Goal: Information Seeking & Learning: Check status

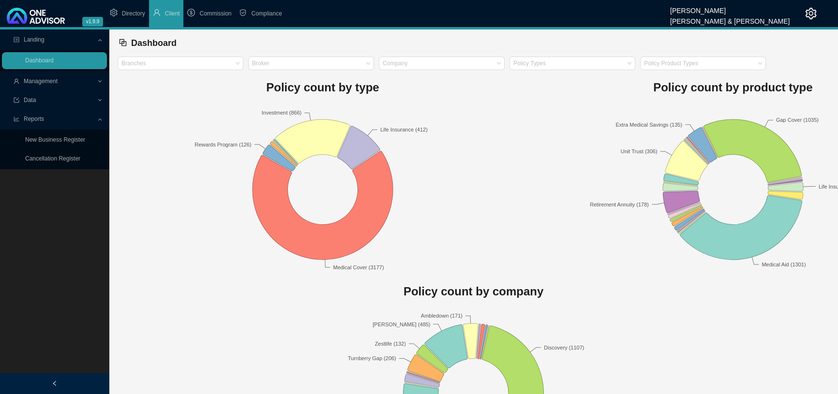
click at [72, 81] on span "Management" at bounding box center [55, 81] width 83 height 17
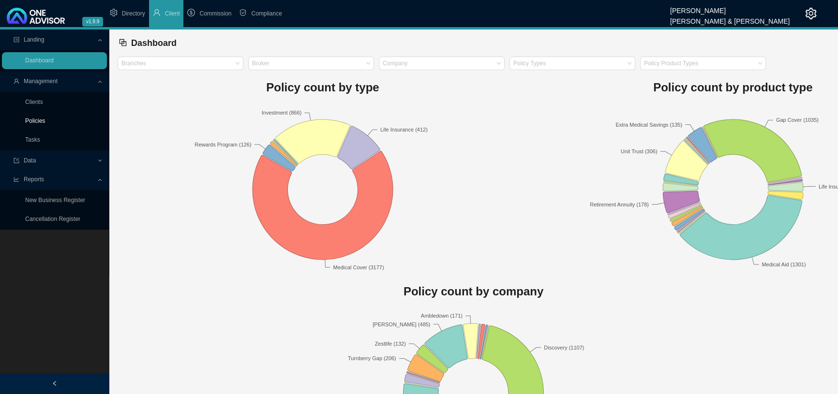
click at [44, 121] on link "Policies" at bounding box center [35, 121] width 20 height 7
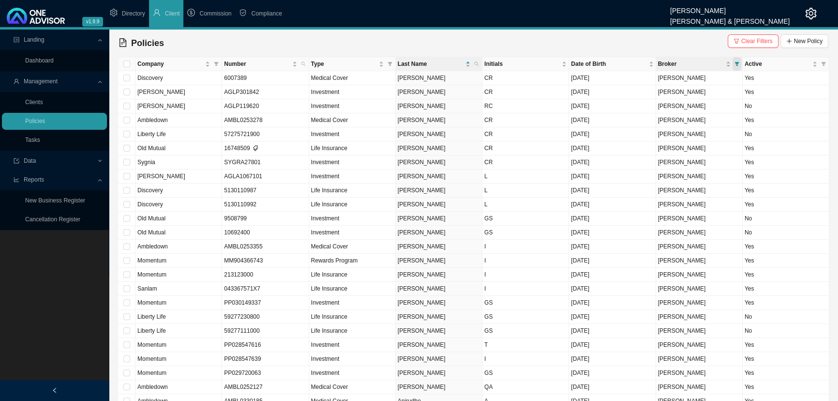
click at [736, 63] on icon "filter" at bounding box center [737, 64] width 4 height 4
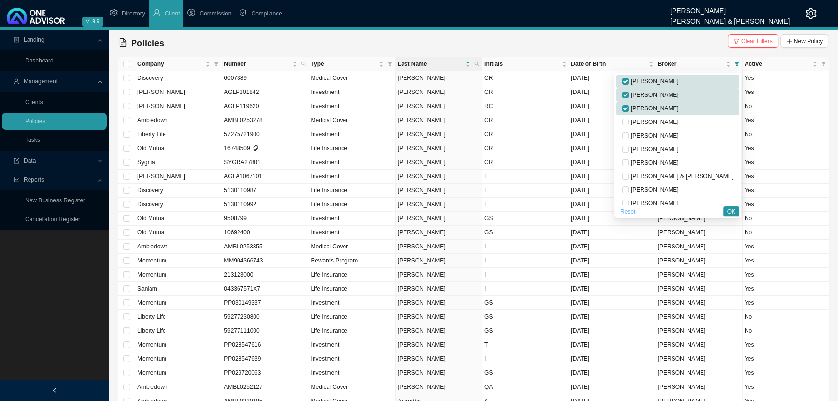
click at [635, 212] on span "Reset" at bounding box center [627, 212] width 15 height 10
checkbox input "false"
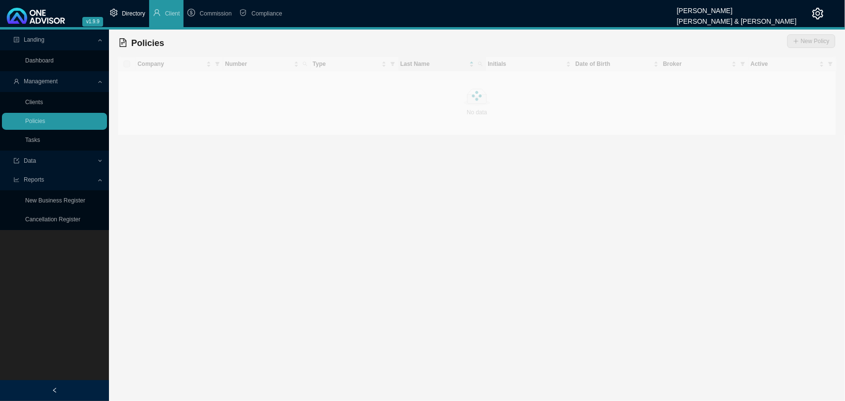
click at [136, 11] on span "Directory" at bounding box center [133, 13] width 23 height 7
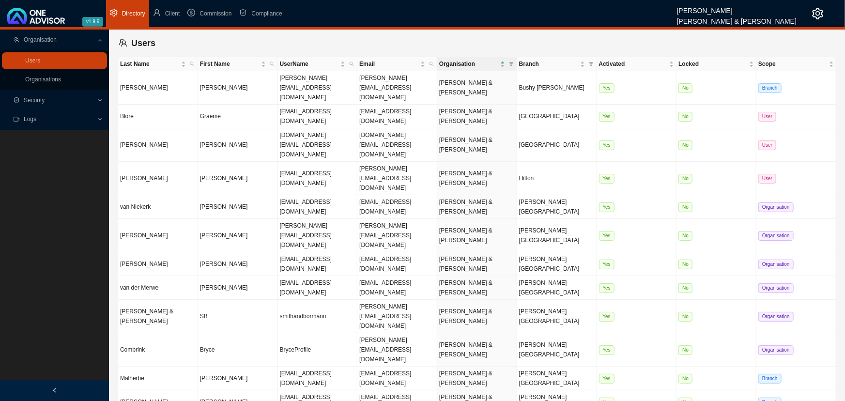
click at [815, 14] on icon "setting" at bounding box center [818, 14] width 12 height 12
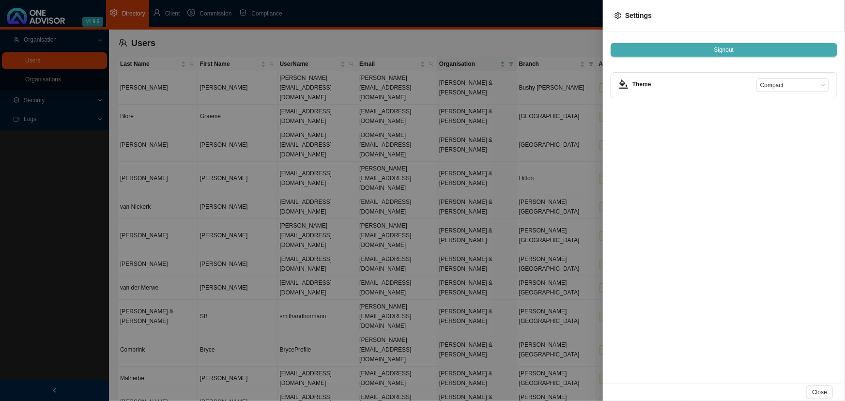
click at [725, 49] on span "Signout" at bounding box center [724, 50] width 20 height 10
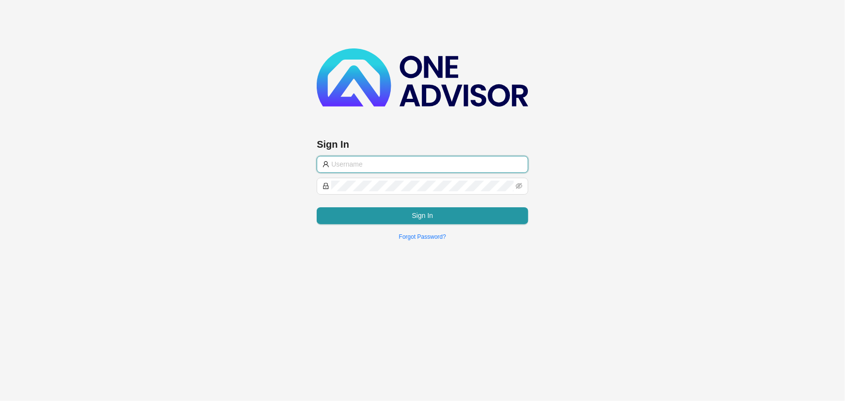
click at [375, 164] on input "text" at bounding box center [426, 164] width 191 height 11
type input "[EMAIL_ADDRESS][DOMAIN_NAME]"
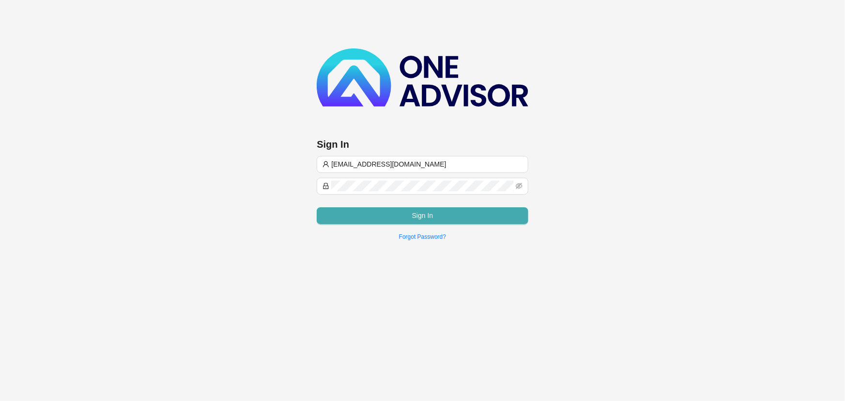
click at [421, 215] on span "Sign In" at bounding box center [422, 215] width 21 height 11
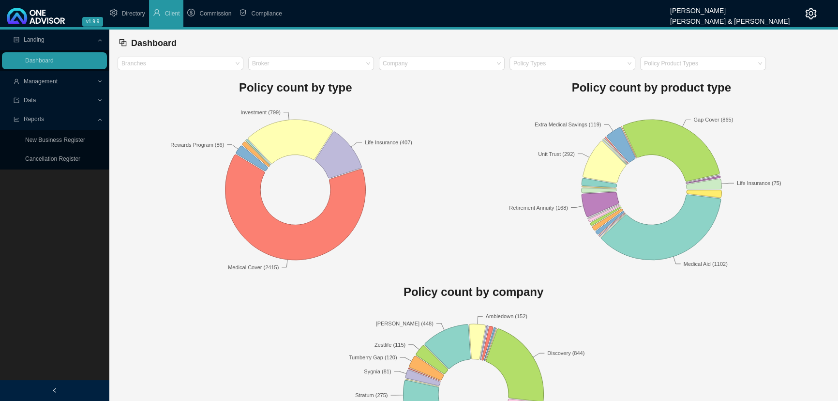
click at [62, 80] on span "Management" at bounding box center [55, 81] width 83 height 17
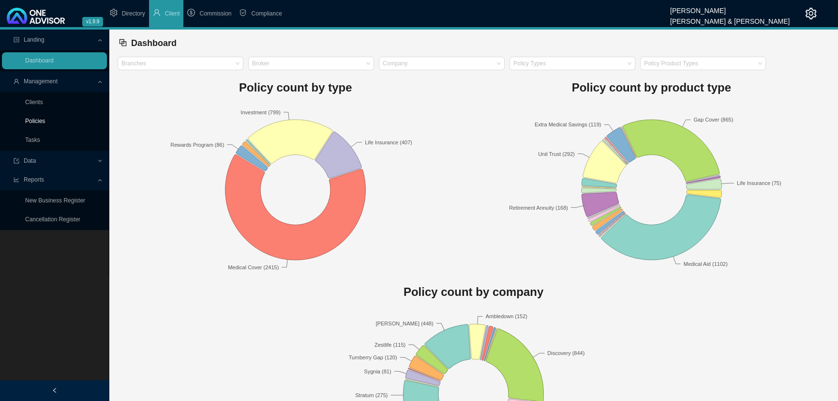
click at [37, 120] on link "Policies" at bounding box center [35, 121] width 20 height 7
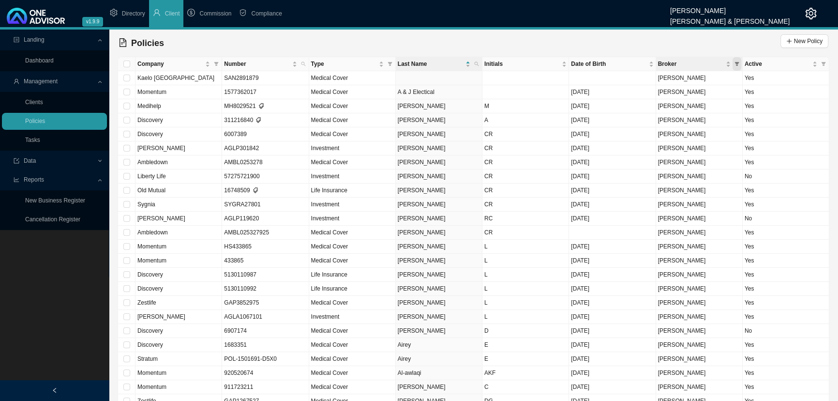
click at [738, 62] on icon "filter" at bounding box center [737, 64] width 4 height 4
click at [30, 100] on link "Clients" at bounding box center [34, 102] width 18 height 7
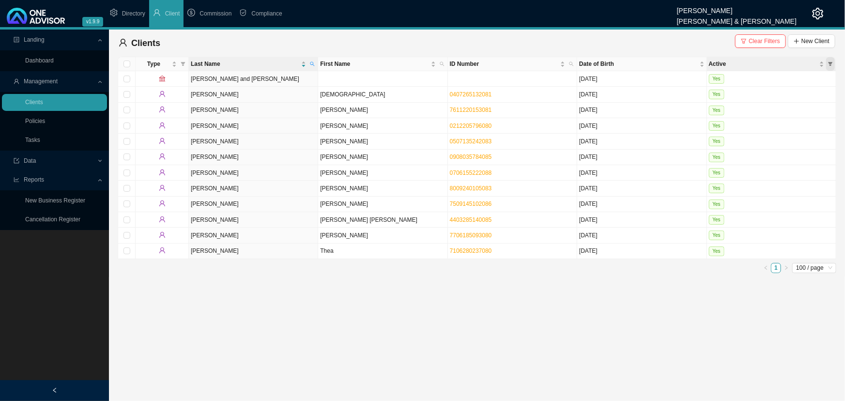
click at [831, 63] on icon "filter" at bounding box center [830, 64] width 4 height 4
click at [376, 308] on main "Landing Dashboard Management Clients Policies Tasks Data Reports New Business R…" at bounding box center [422, 215] width 845 height 371
click at [69, 158] on span "Data" at bounding box center [55, 160] width 83 height 17
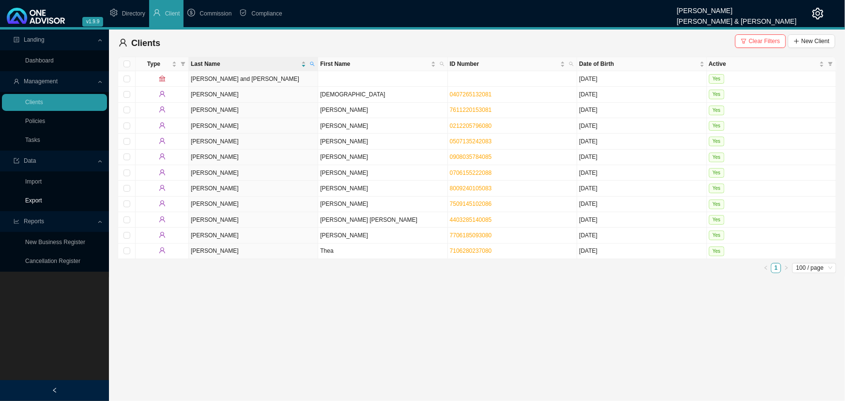
click at [40, 198] on link "Export" at bounding box center [33, 200] width 17 height 7
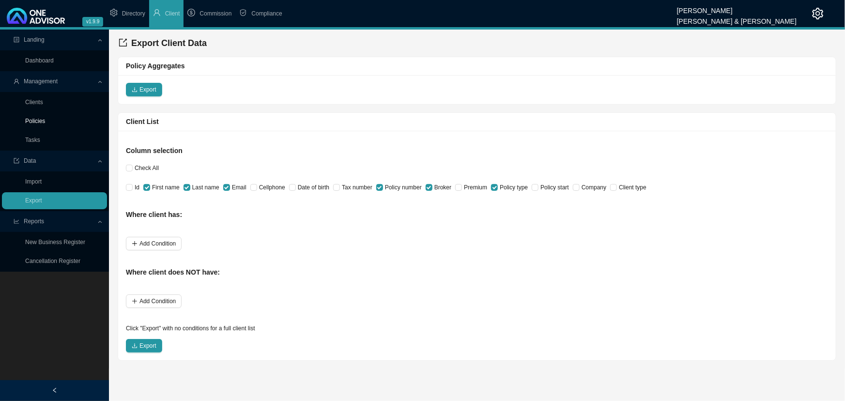
click at [39, 121] on link "Policies" at bounding box center [35, 121] width 20 height 7
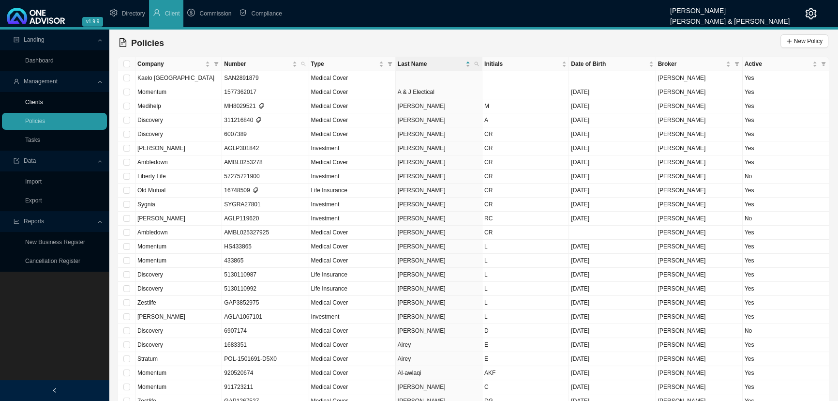
click at [39, 102] on link "Clients" at bounding box center [34, 102] width 18 height 7
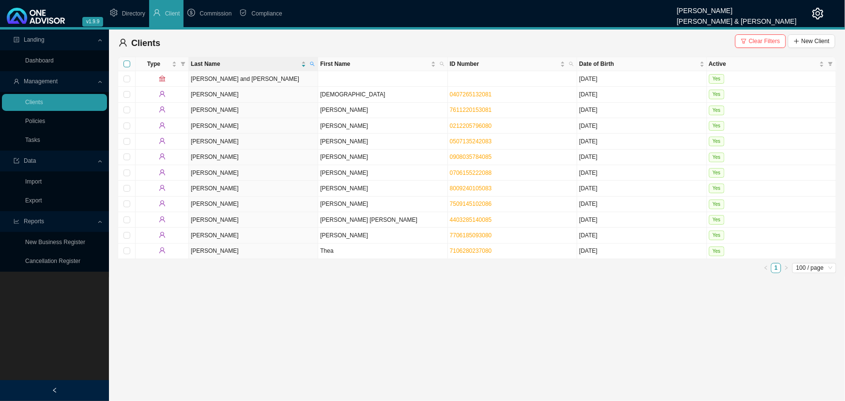
click at [126, 62] on input "Select all" at bounding box center [126, 63] width 7 height 7
checkbox input "true"
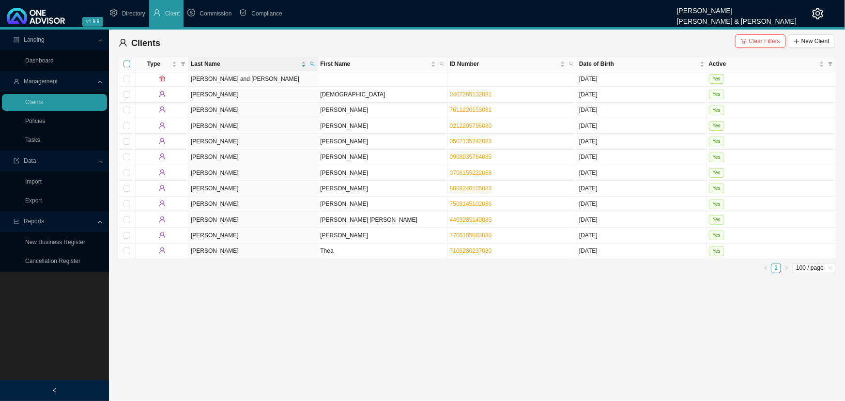
checkbox input "true"
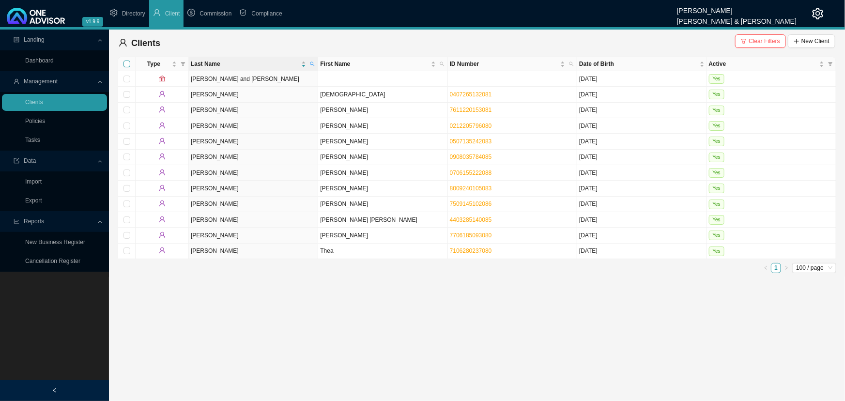
checkbox input "true"
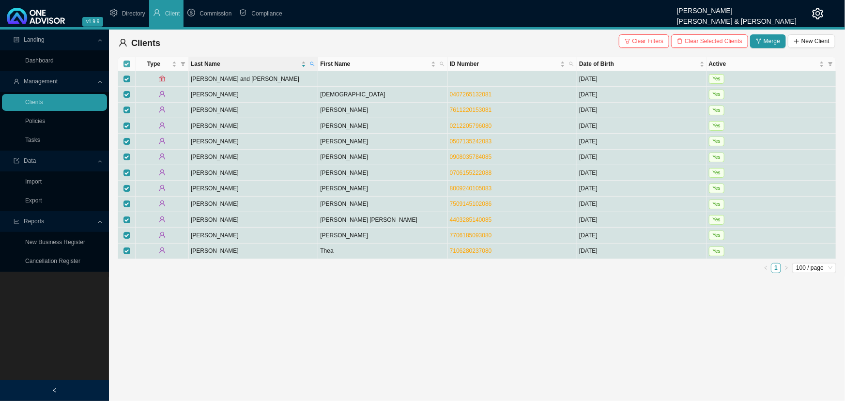
click at [126, 62] on input "Select all" at bounding box center [126, 63] width 7 height 7
checkbox input "false"
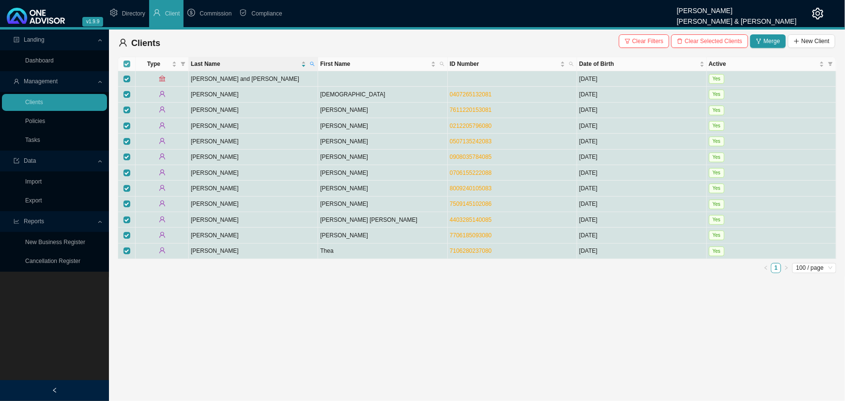
checkbox input "false"
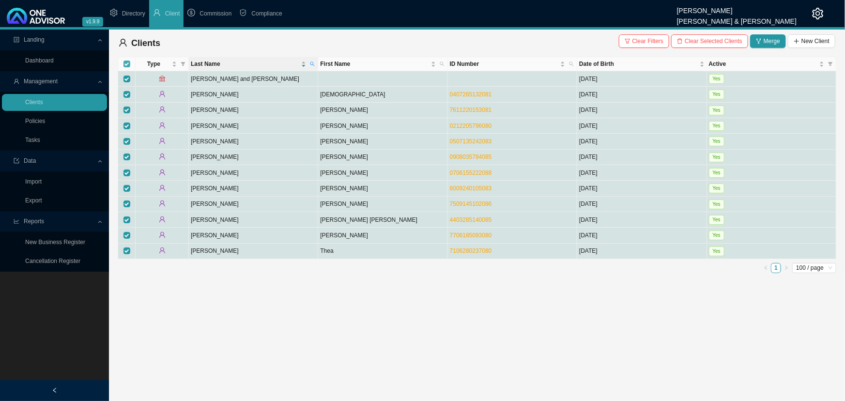
checkbox input "false"
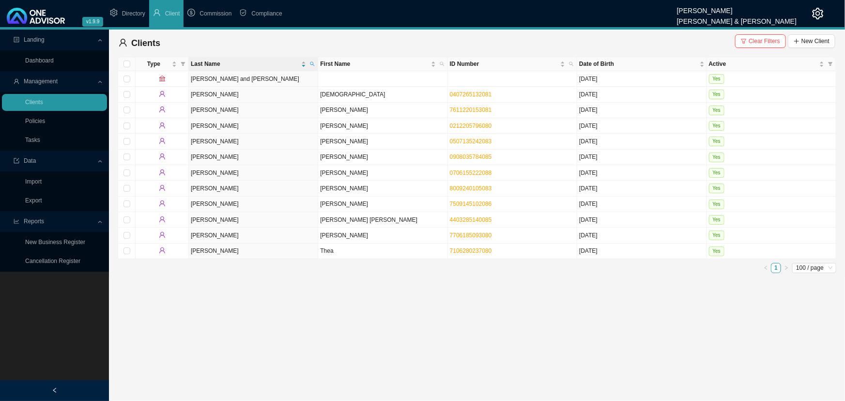
click at [818, 14] on icon "setting" at bounding box center [818, 14] width 12 height 12
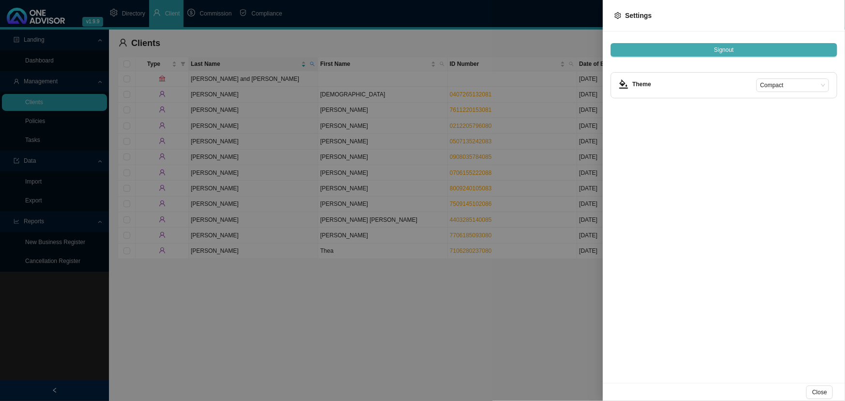
click at [718, 49] on span "Signout" at bounding box center [724, 50] width 20 height 10
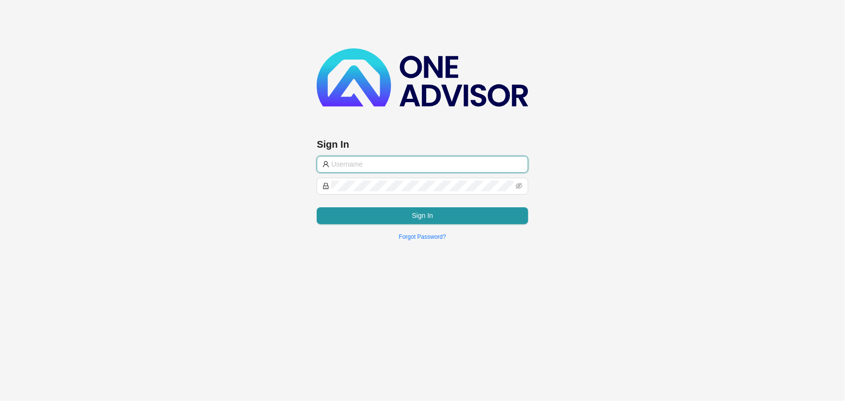
click at [393, 164] on input "text" at bounding box center [426, 164] width 191 height 11
type input "[EMAIL_ADDRESS][DOMAIN_NAME]"
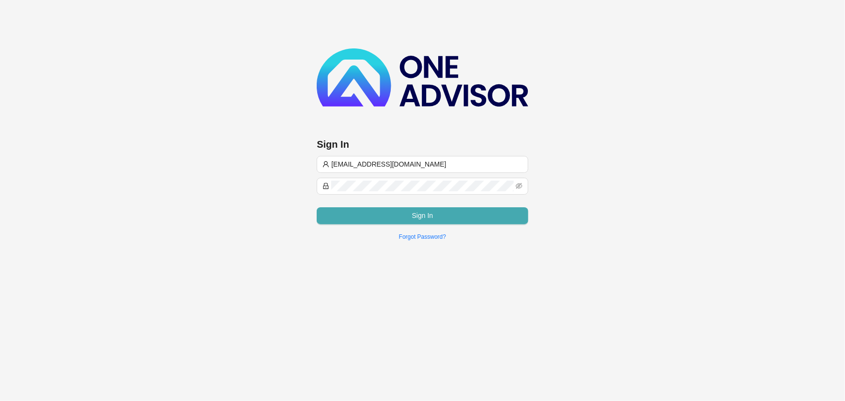
click at [387, 214] on button "Sign In" at bounding box center [422, 215] width 211 height 17
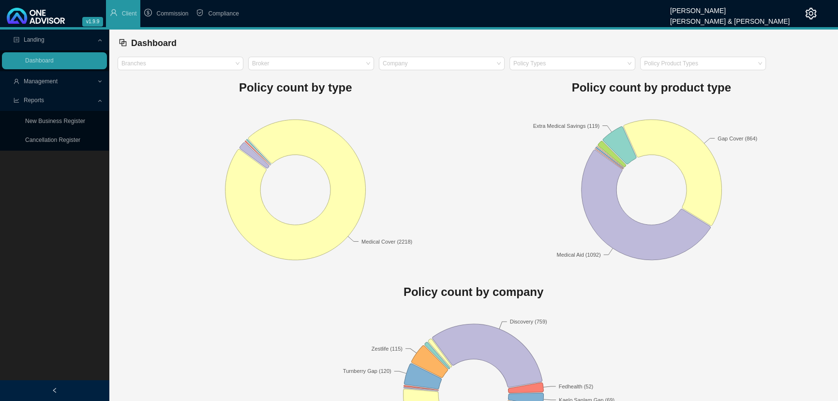
click at [101, 79] on div "Management" at bounding box center [54, 81] width 105 height 17
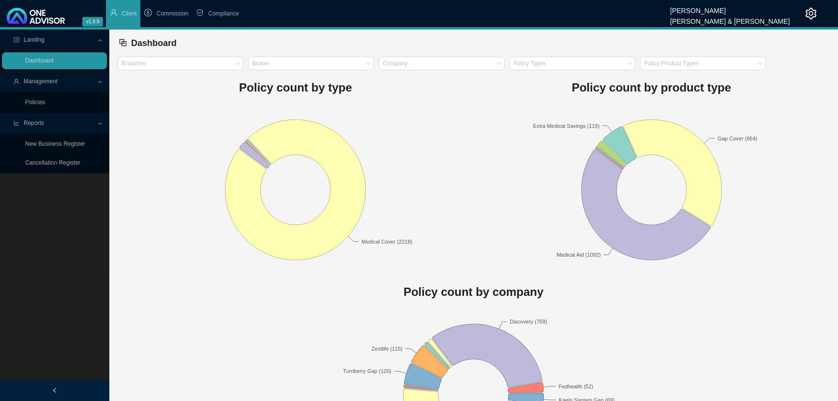
click at [66, 123] on span "Reports" at bounding box center [55, 123] width 83 height 17
click at [78, 121] on span "Reports" at bounding box center [55, 123] width 83 height 17
click at [37, 101] on link "Policies" at bounding box center [35, 102] width 20 height 7
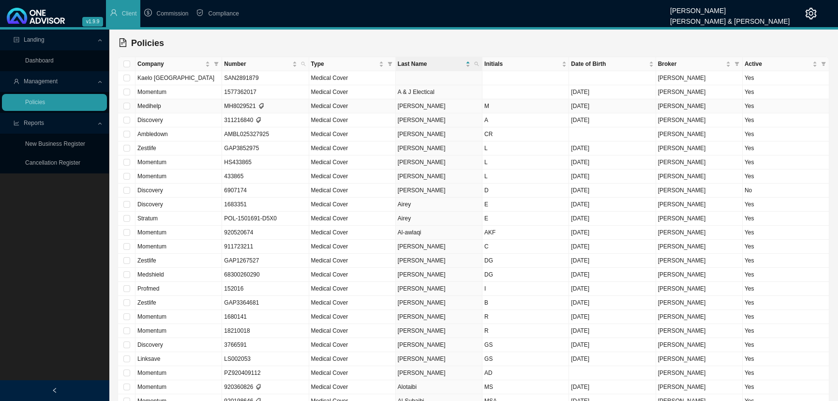
click at [287, 108] on td "MH8029521" at bounding box center [265, 106] width 87 height 14
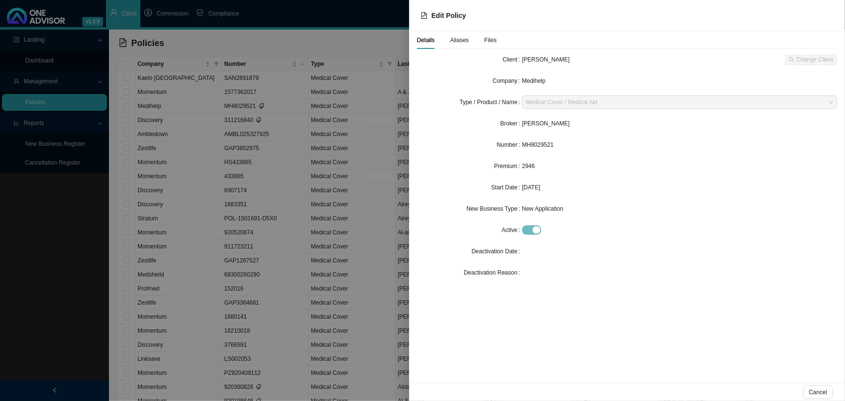
click at [60, 235] on div at bounding box center [422, 200] width 845 height 401
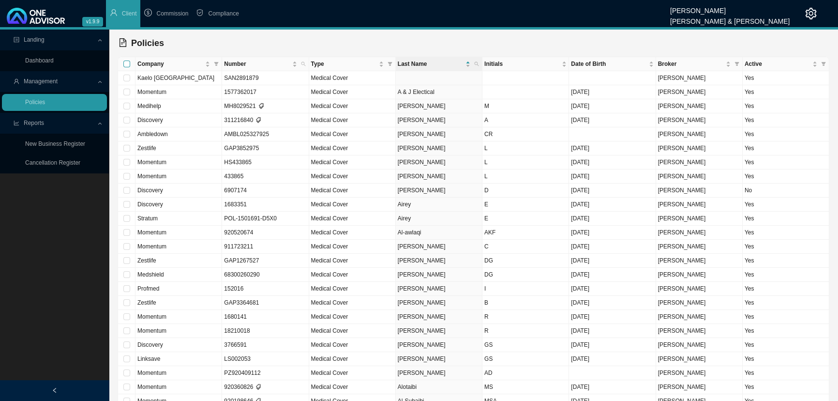
click at [126, 64] on input "Select all" at bounding box center [126, 63] width 7 height 7
checkbox input "true"
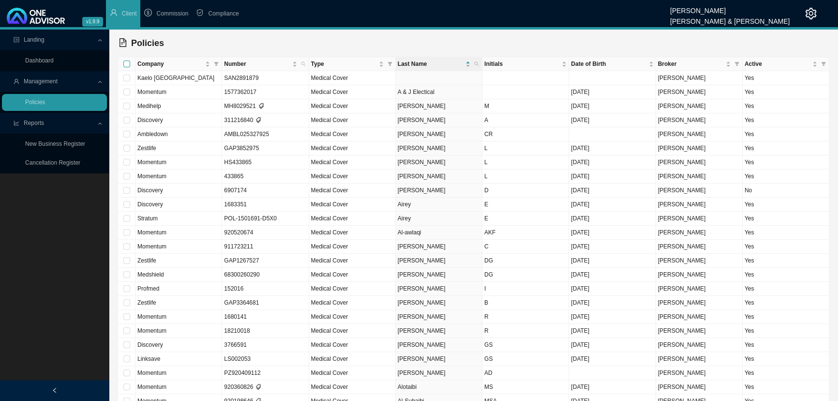
checkbox input "true"
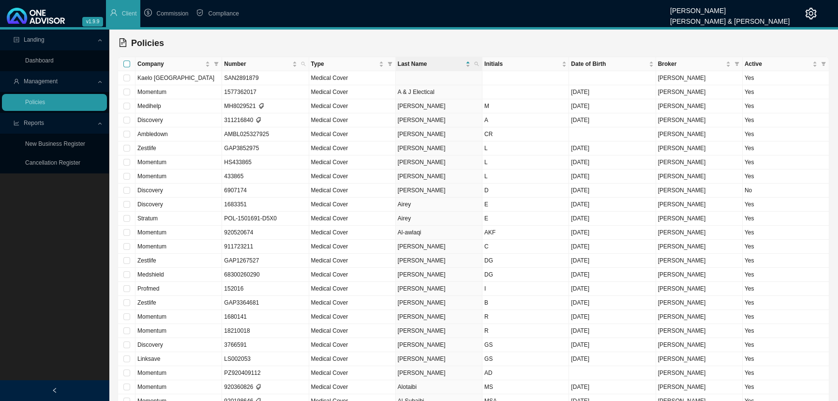
checkbox input "true"
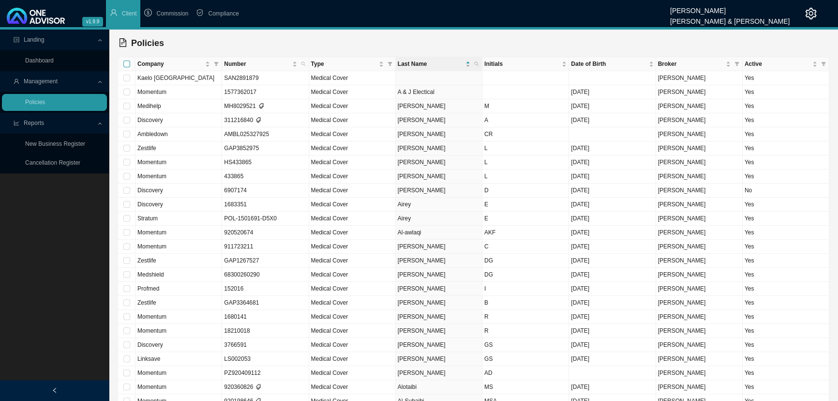
checkbox input "true"
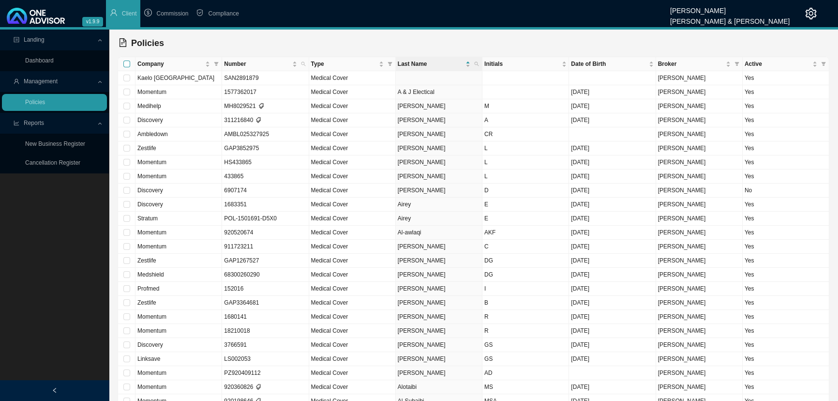
checkbox input "true"
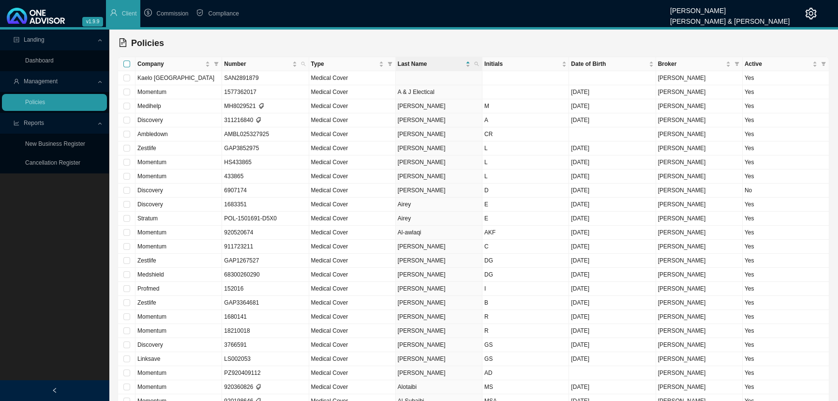
checkbox input "true"
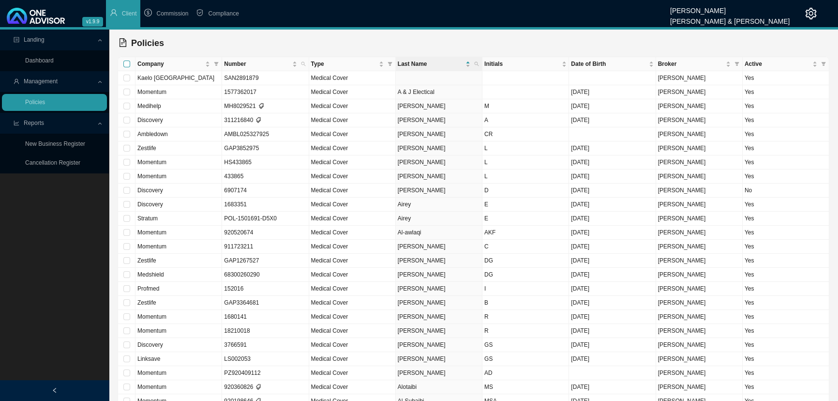
checkbox input "true"
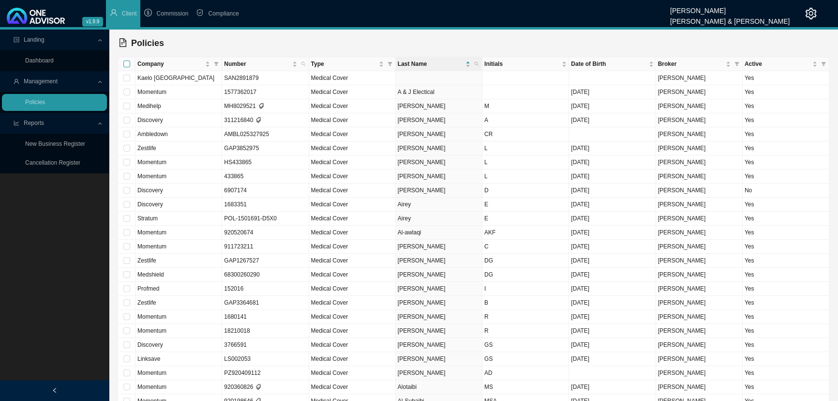
checkbox input "true"
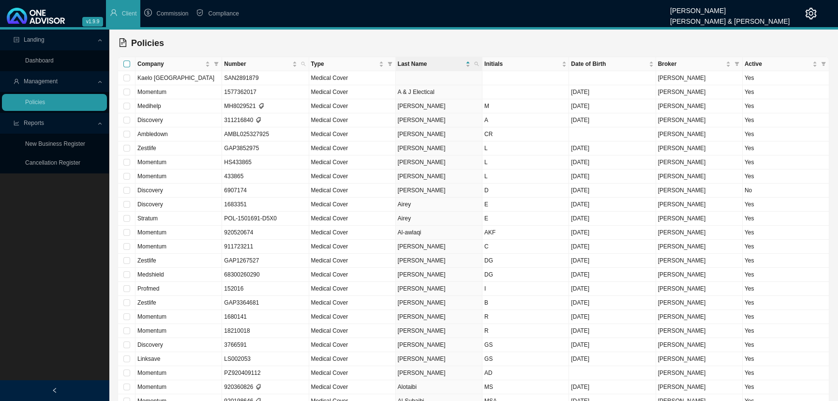
checkbox input "true"
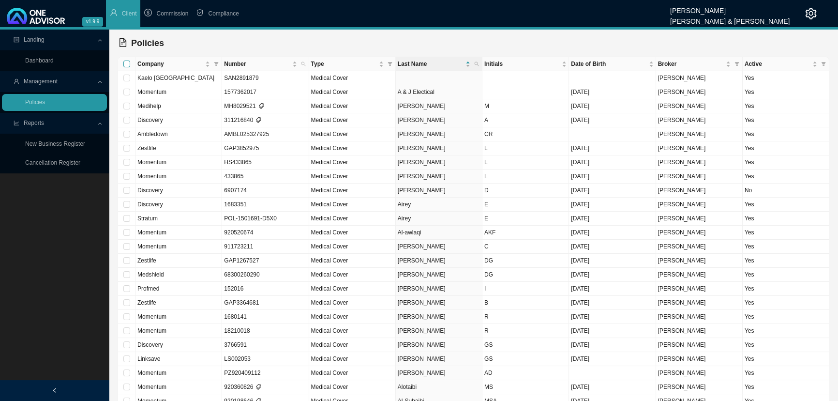
checkbox input "true"
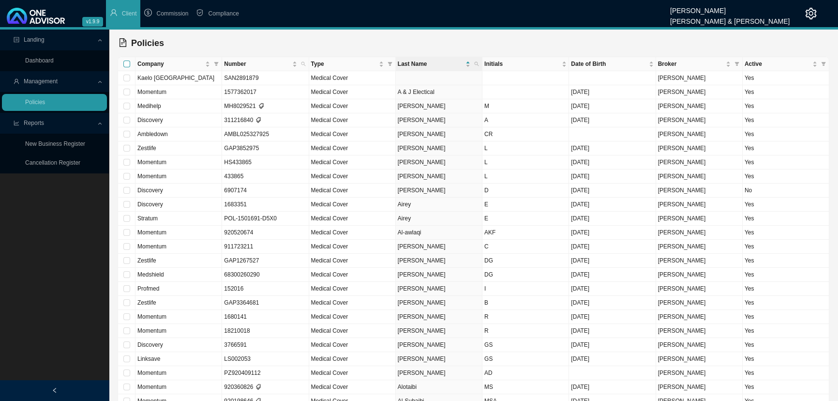
checkbox input "true"
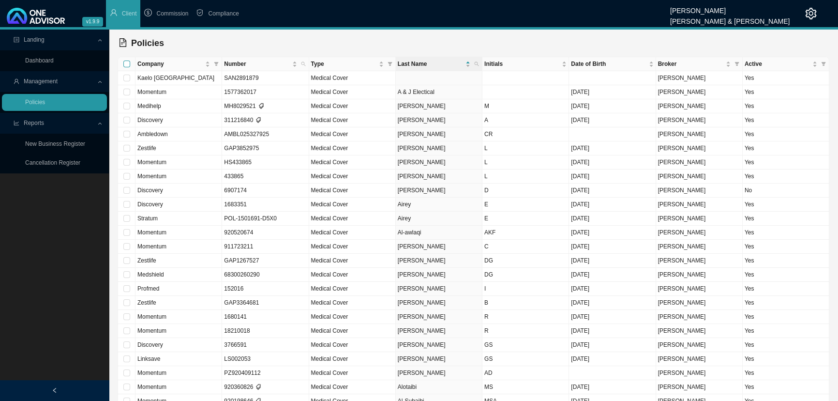
checkbox input "true"
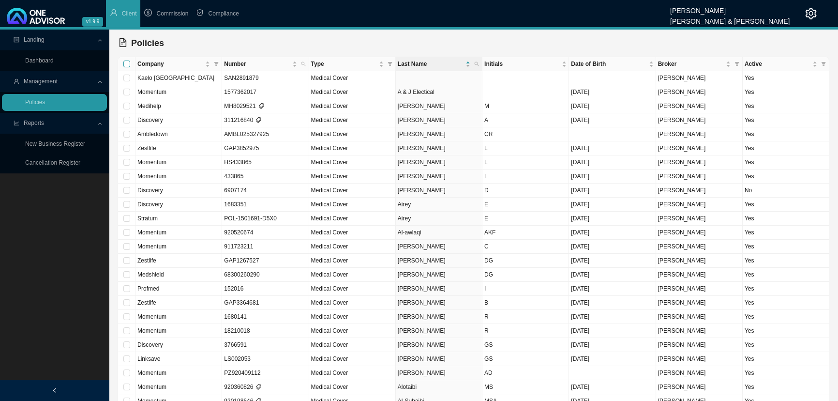
checkbox input "true"
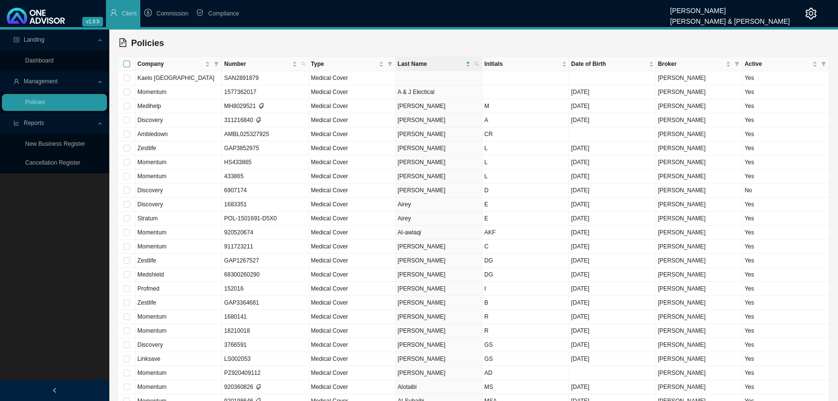
checkbox input "true"
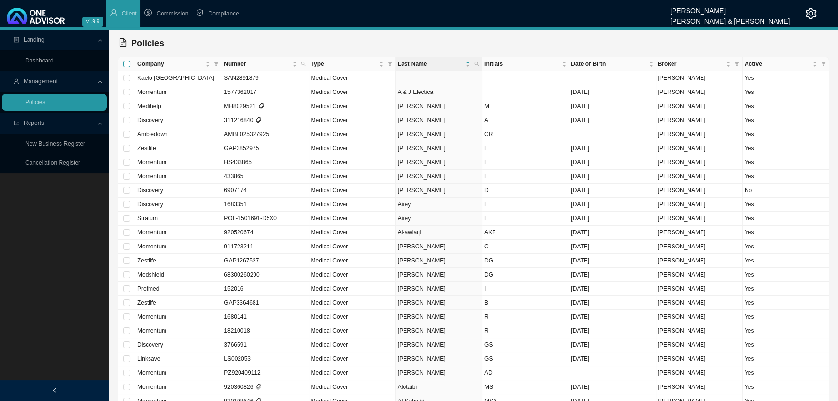
checkbox input "true"
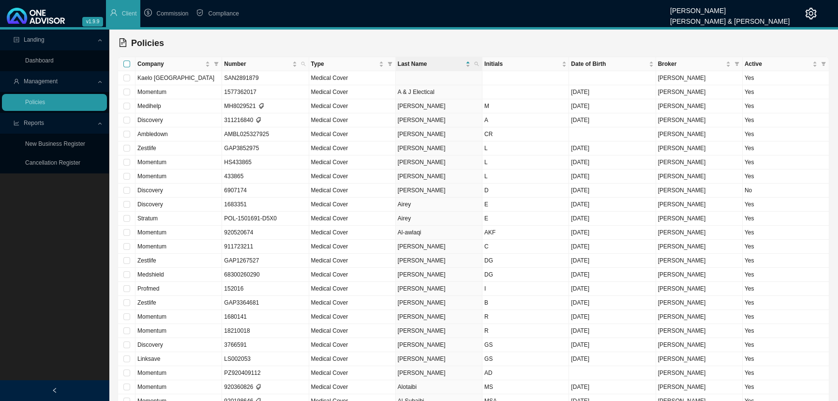
checkbox input "true"
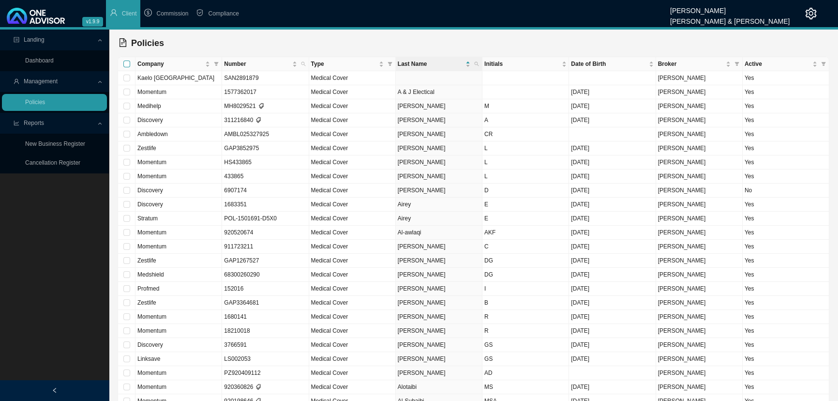
checkbox input "true"
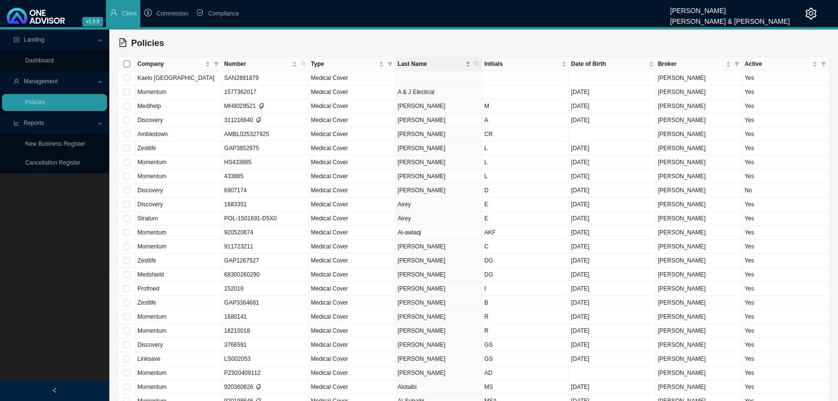
checkbox input "true"
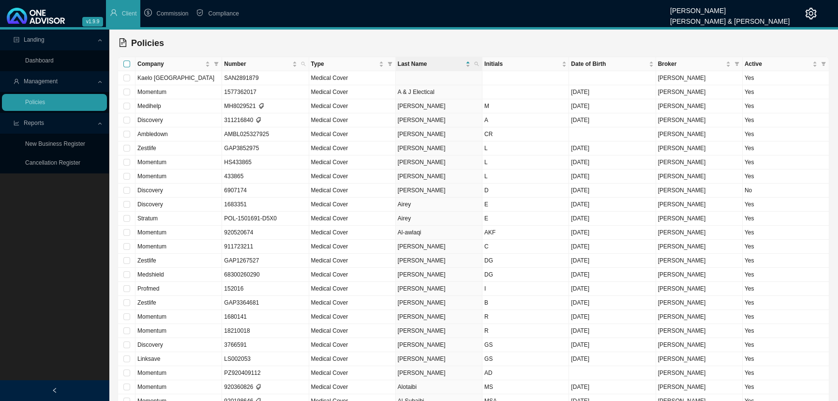
checkbox input "true"
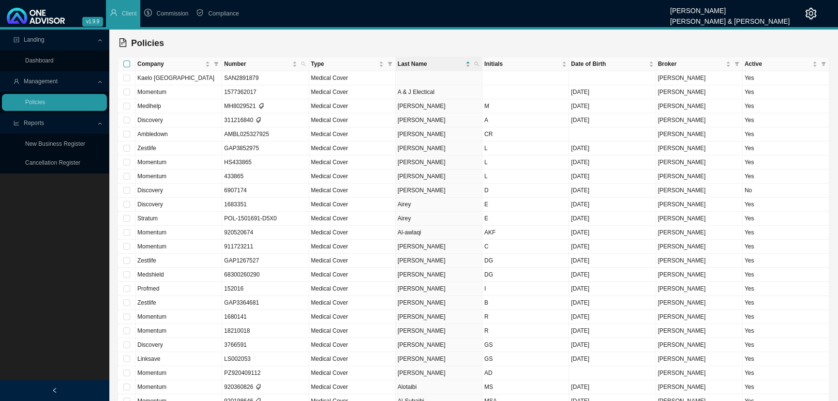
checkbox input "true"
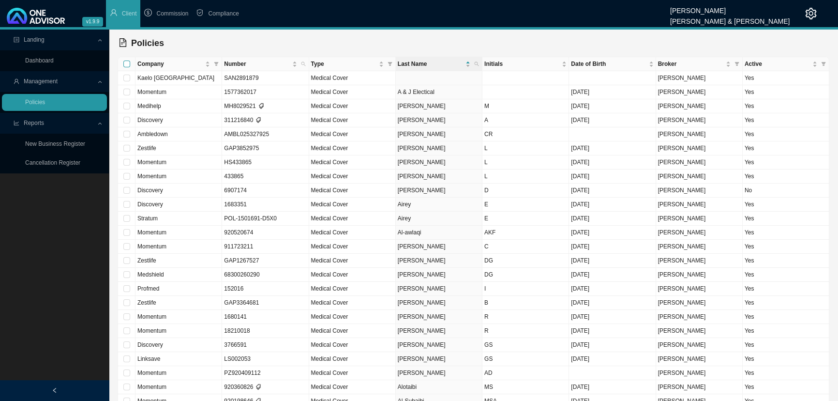
checkbox input "true"
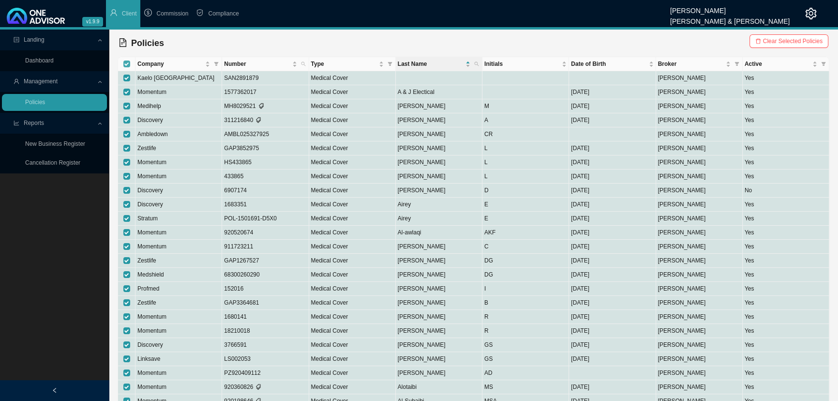
click at [126, 64] on input "Select all" at bounding box center [126, 63] width 7 height 7
checkbox input "false"
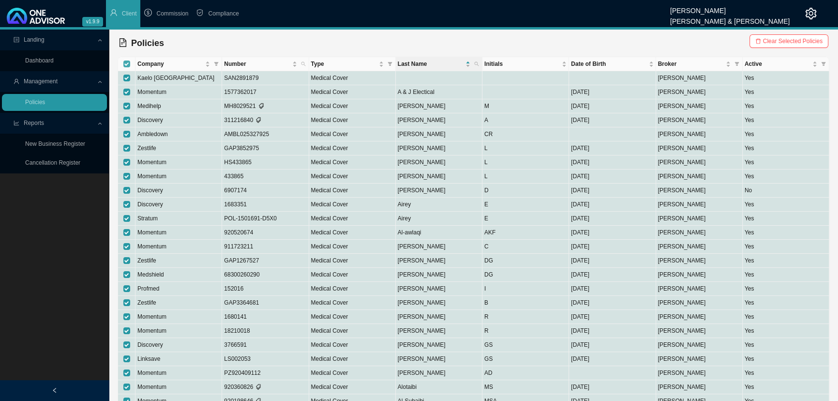
checkbox input "false"
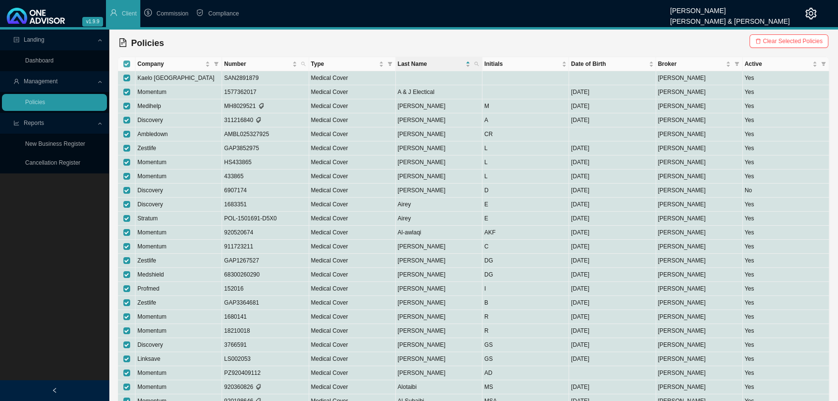
checkbox input "false"
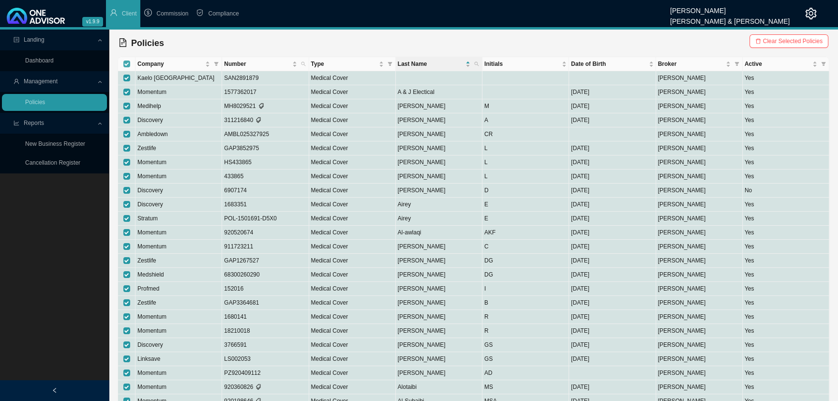
checkbox input "false"
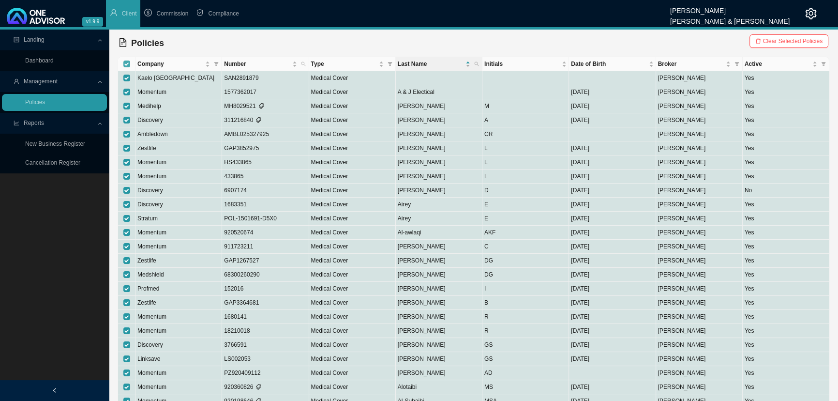
checkbox input "false"
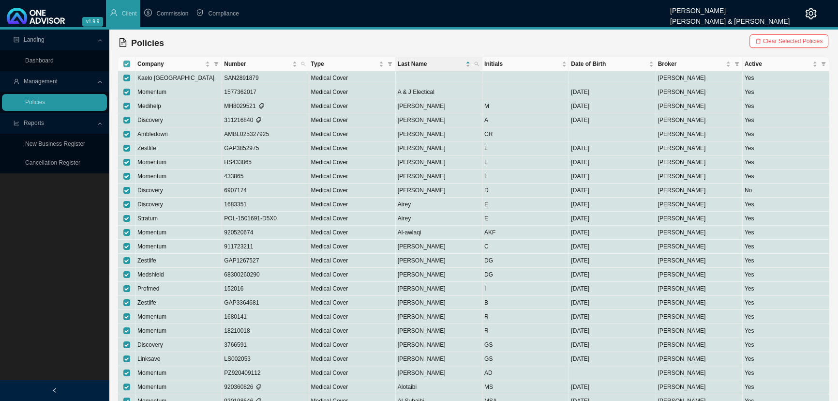
checkbox input "false"
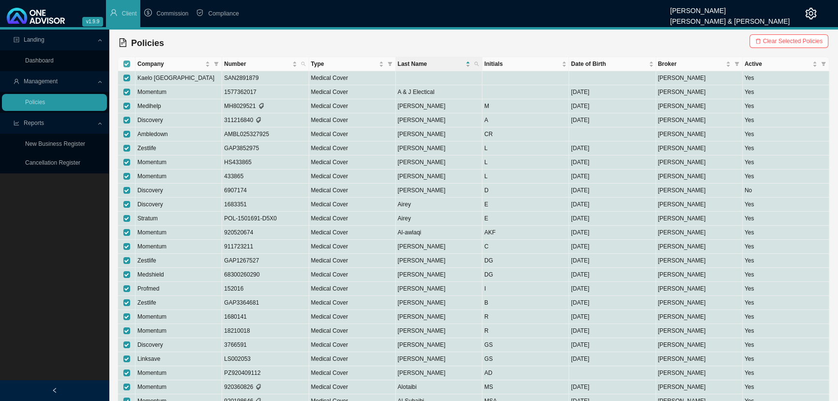
checkbox input "false"
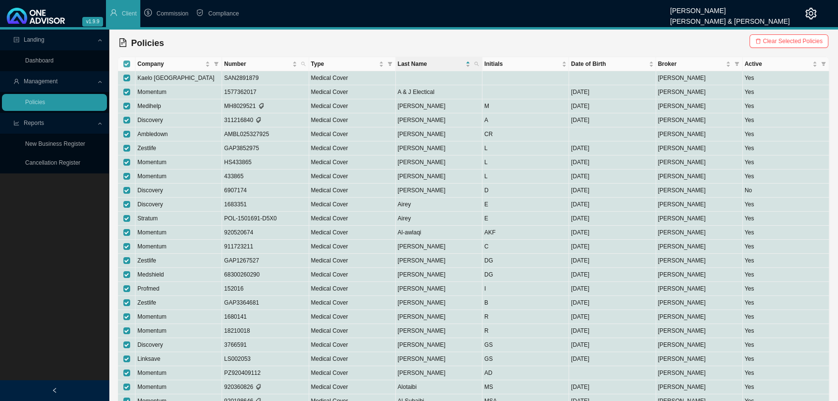
checkbox input "false"
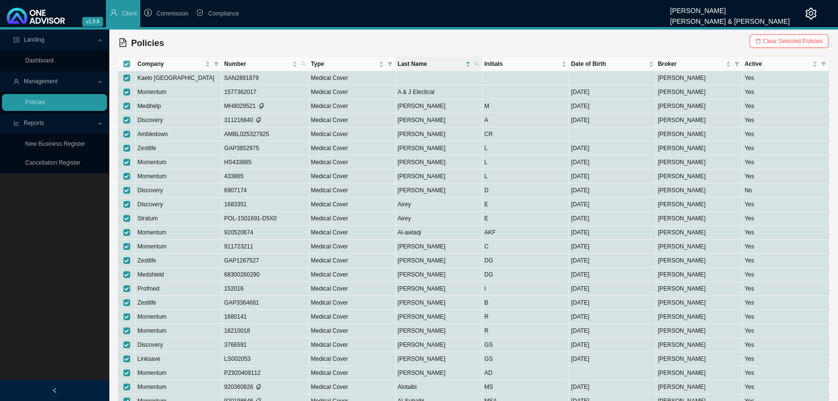
checkbox input "false"
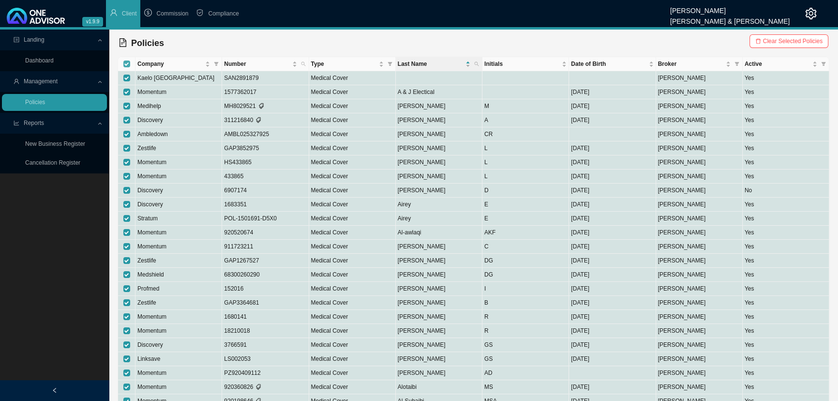
checkbox input "false"
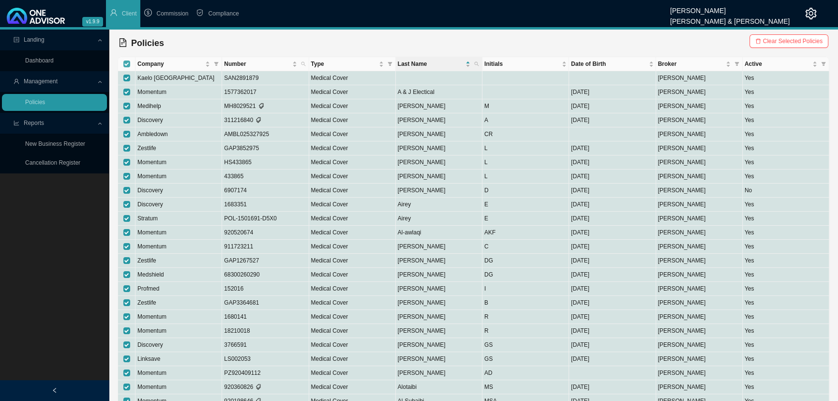
checkbox input "false"
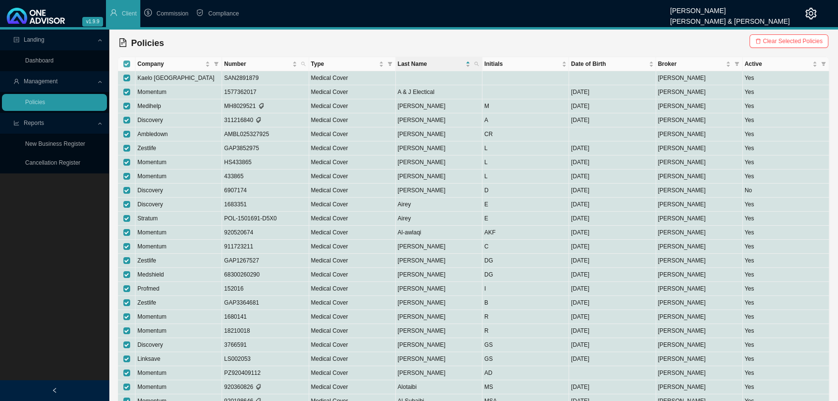
checkbox input "false"
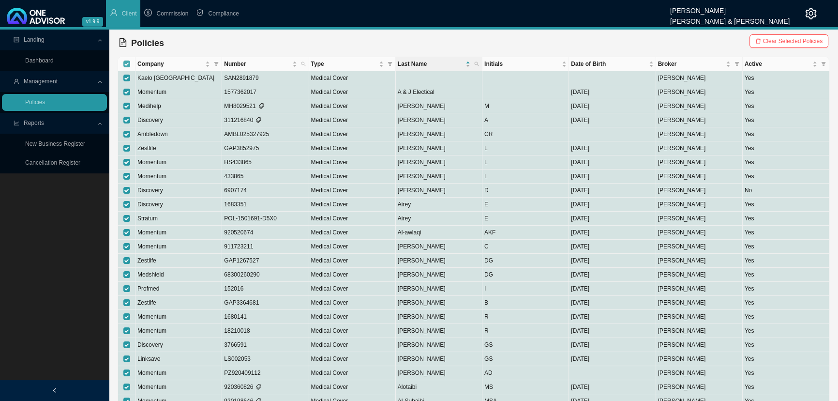
checkbox input "false"
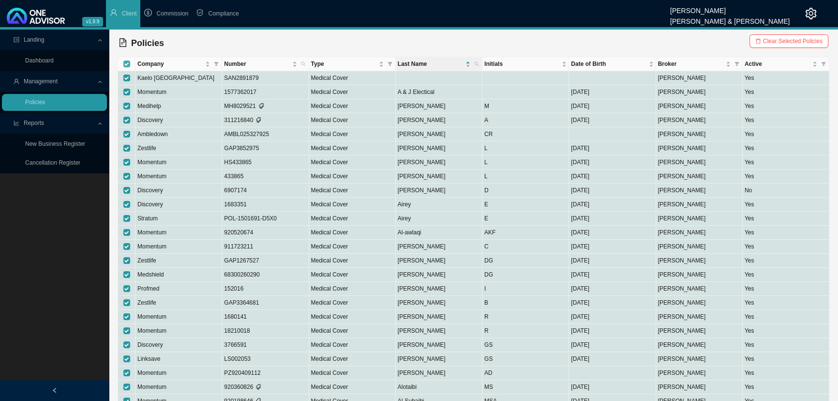
checkbox input "false"
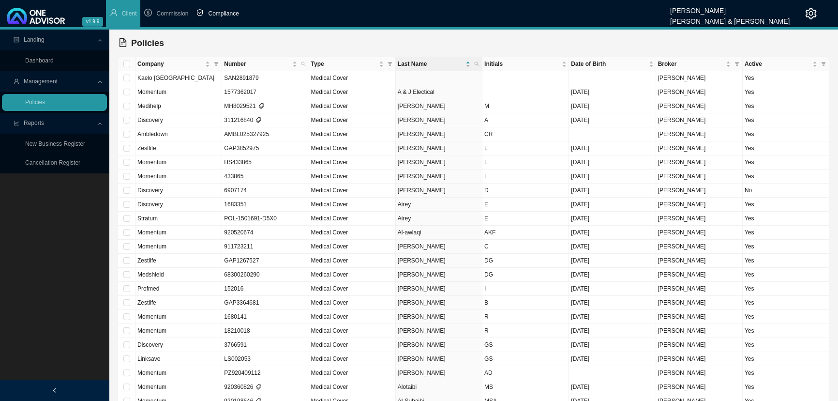
click at [222, 11] on span "Compliance" at bounding box center [223, 13] width 30 height 7
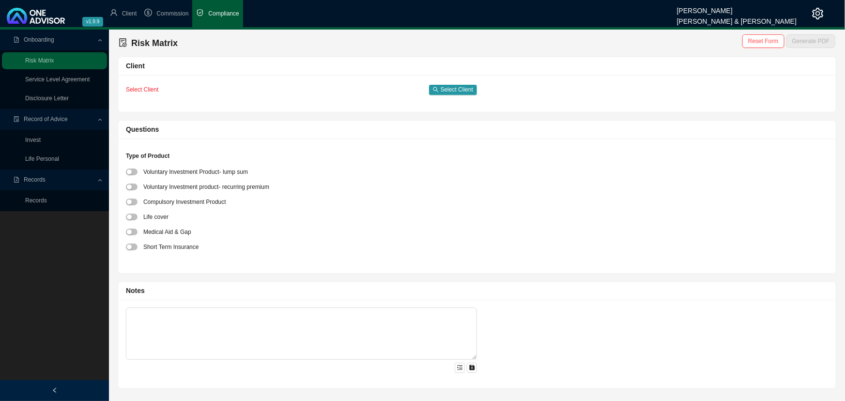
click at [151, 90] on span "Select Client" at bounding box center [142, 89] width 32 height 7
click at [453, 92] on span "Select Client" at bounding box center [456, 90] width 32 height 10
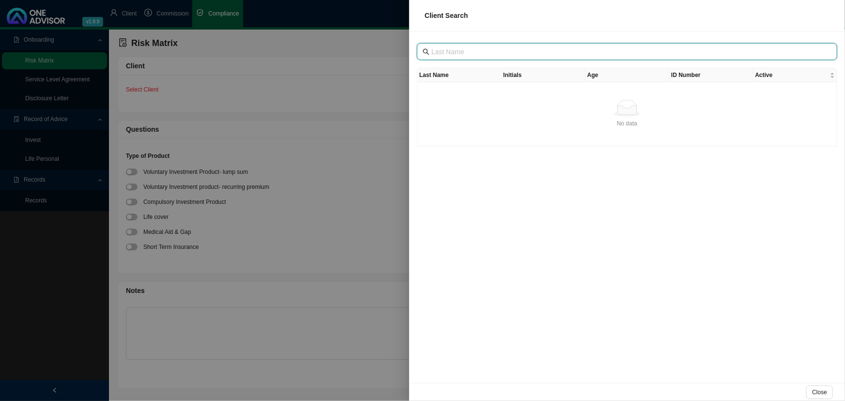
click at [459, 48] on input "text" at bounding box center [627, 51] width 393 height 11
click at [483, 48] on input "text" at bounding box center [627, 51] width 393 height 11
click at [504, 53] on input "text" at bounding box center [627, 51] width 393 height 11
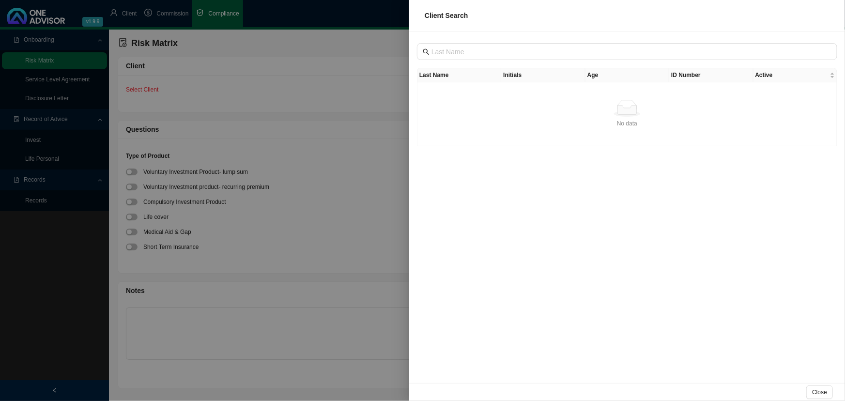
click at [508, 111] on div "No data" at bounding box center [626, 108] width 411 height 17
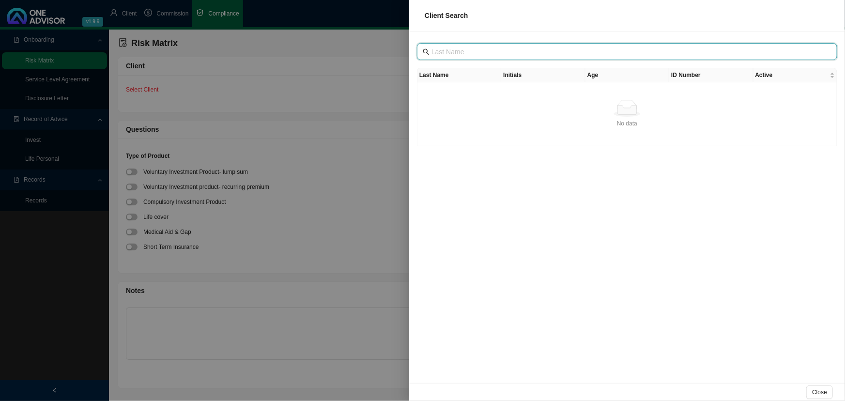
click at [457, 54] on input "text" at bounding box center [627, 51] width 393 height 11
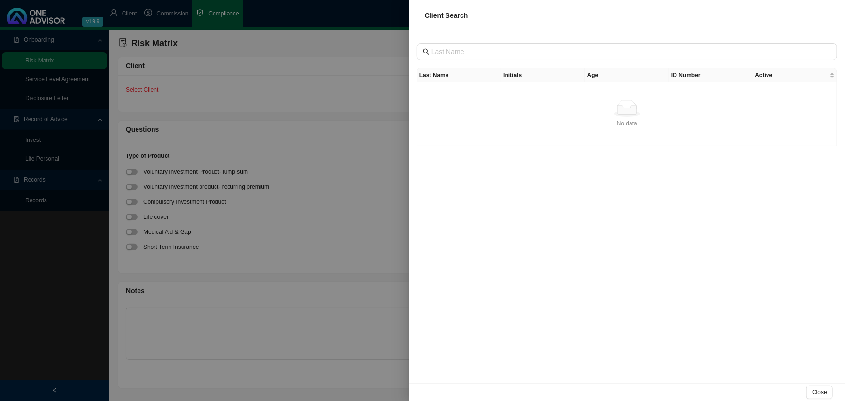
click at [332, 89] on div at bounding box center [422, 200] width 845 height 401
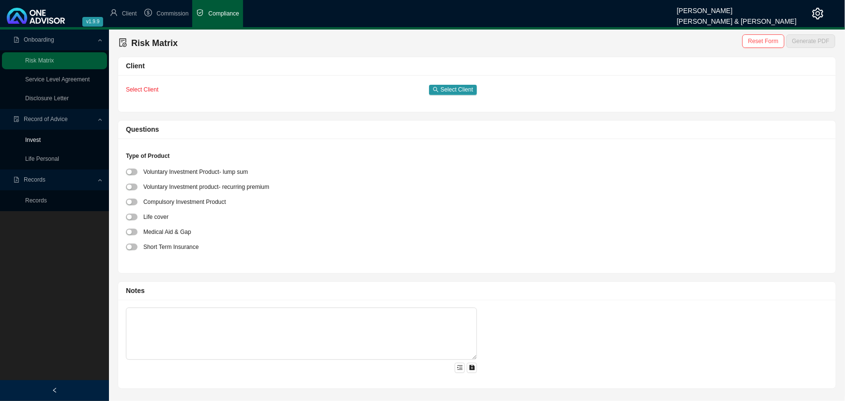
click at [38, 141] on link "Invest" at bounding box center [32, 139] width 15 height 7
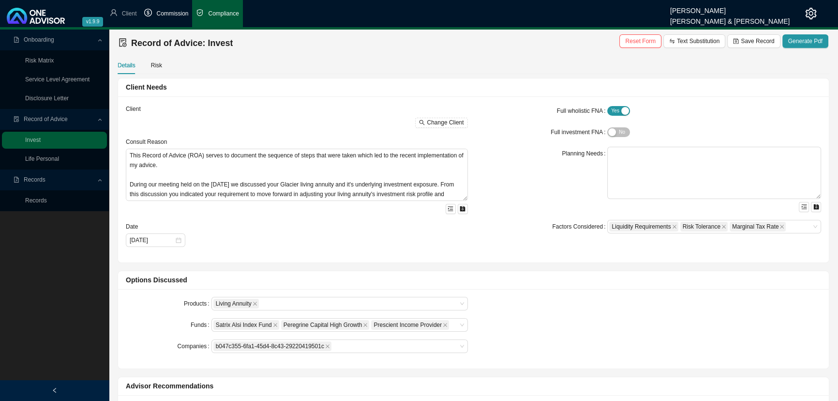
click at [175, 10] on span "Commission" at bounding box center [172, 13] width 32 height 7
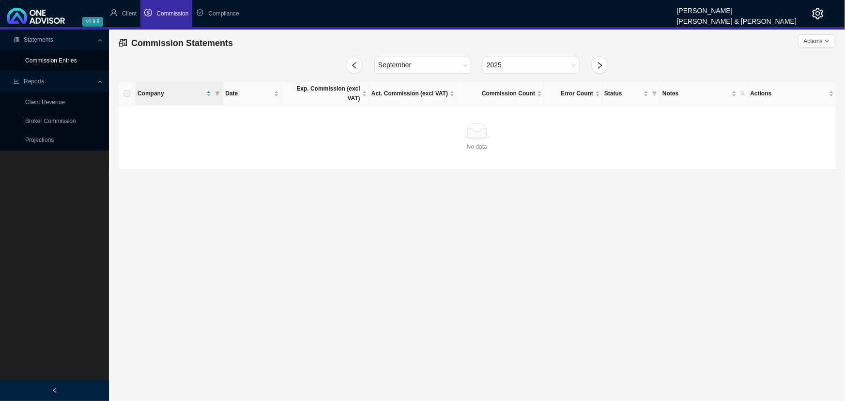
click at [63, 59] on link "Commission Entries" at bounding box center [51, 60] width 52 height 7
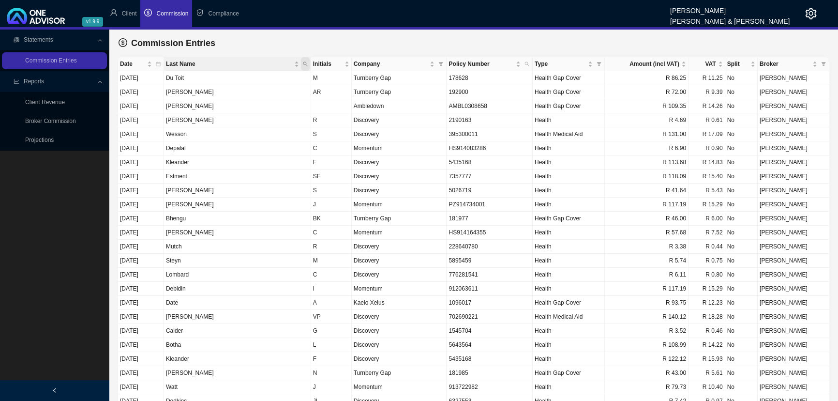
click at [303, 65] on icon "search" at bounding box center [305, 63] width 5 height 5
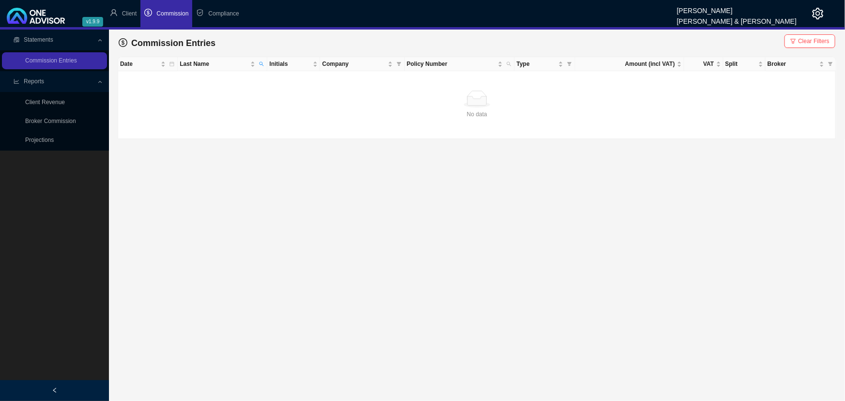
click at [807, 39] on span "Clear Filters" at bounding box center [813, 41] width 31 height 10
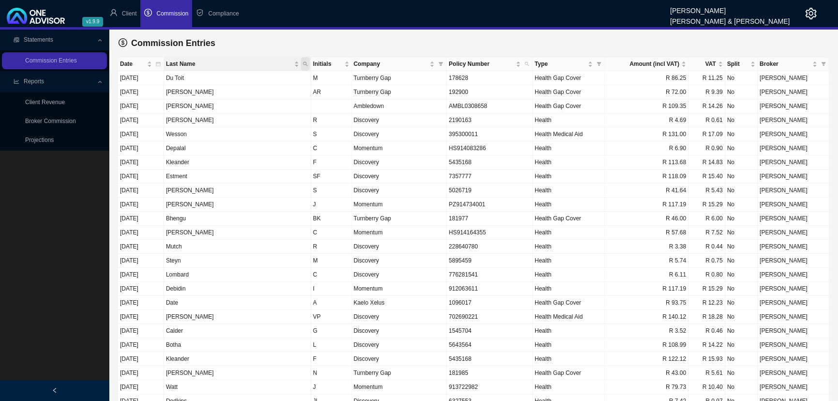
click at [303, 63] on icon "search" at bounding box center [305, 63] width 5 height 5
click at [201, 80] on input "text" at bounding box center [216, 83] width 91 height 14
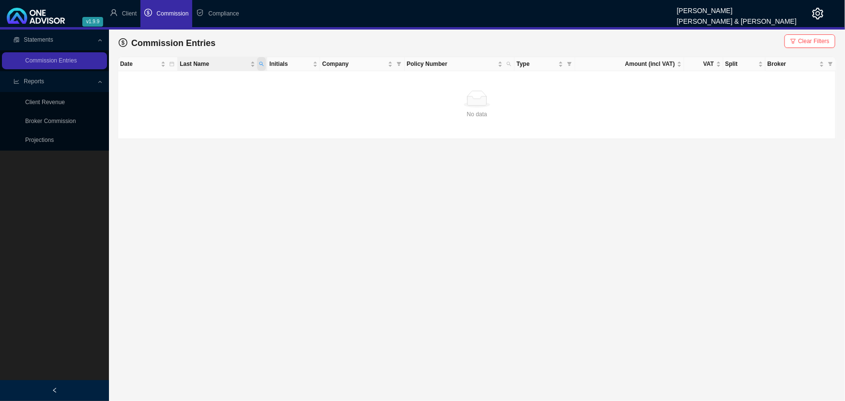
click at [264, 63] on icon "search" at bounding box center [261, 63] width 5 height 5
drag, startPoint x: 231, startPoint y: 81, endPoint x: 160, endPoint y: 81, distance: 71.1
click at [159, 83] on body "v1.9.9 [PERSON_NAME] & [PERSON_NAME] Client Commission Compliance Statements Co…" at bounding box center [422, 200] width 845 height 401
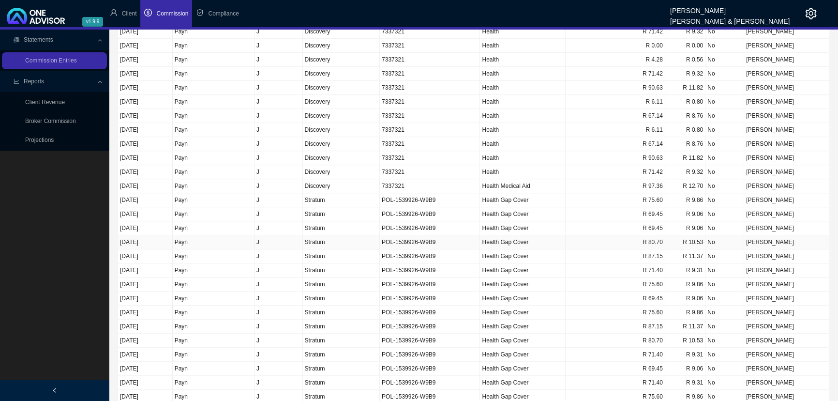
scroll to position [1086, 0]
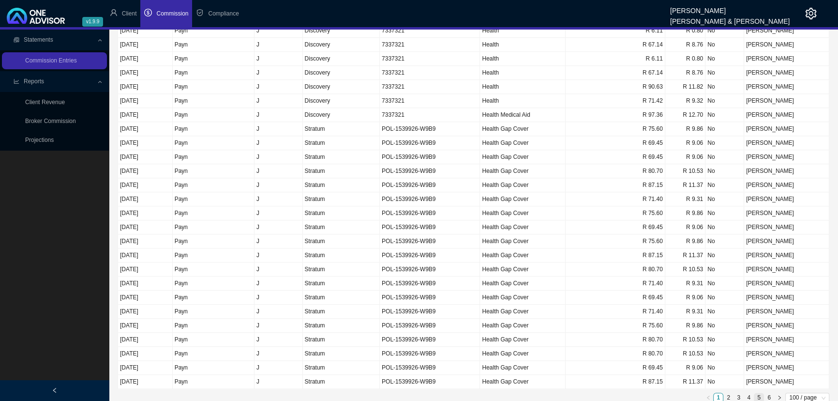
click at [758, 393] on link "5" at bounding box center [758, 397] width 9 height 9
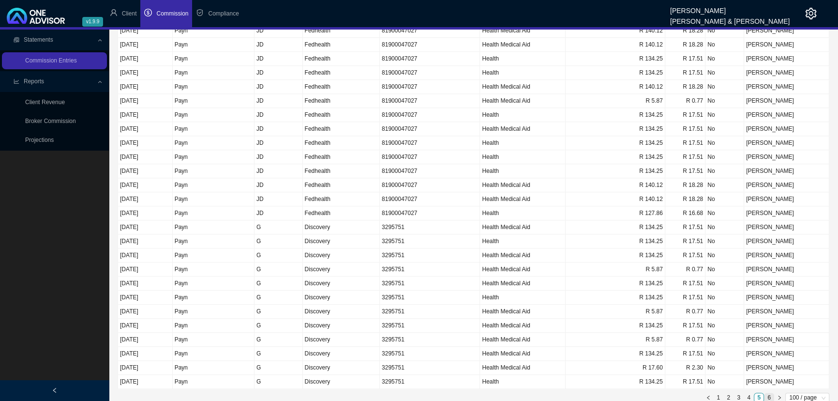
click at [769, 393] on link "6" at bounding box center [769, 397] width 9 height 9
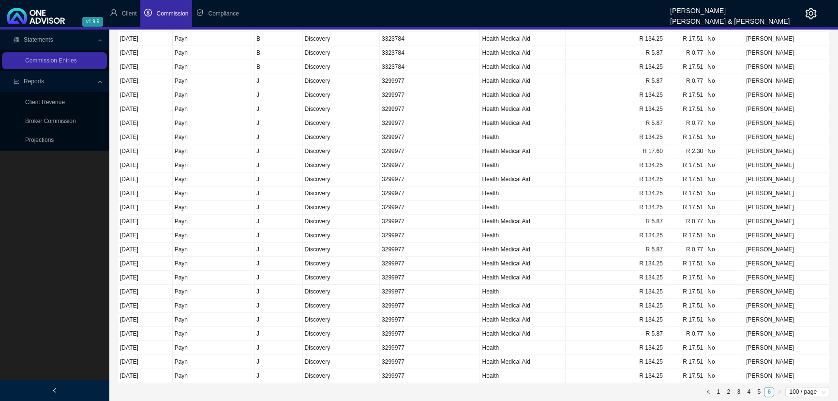
scroll to position [667, 0]
click at [249, 265] on td "Payn" at bounding box center [214, 267] width 82 height 14
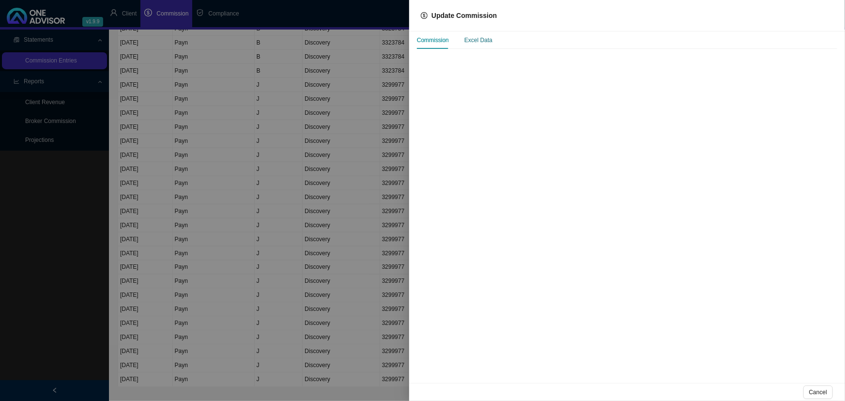
click at [477, 38] on div "Excel Data" at bounding box center [478, 40] width 28 height 10
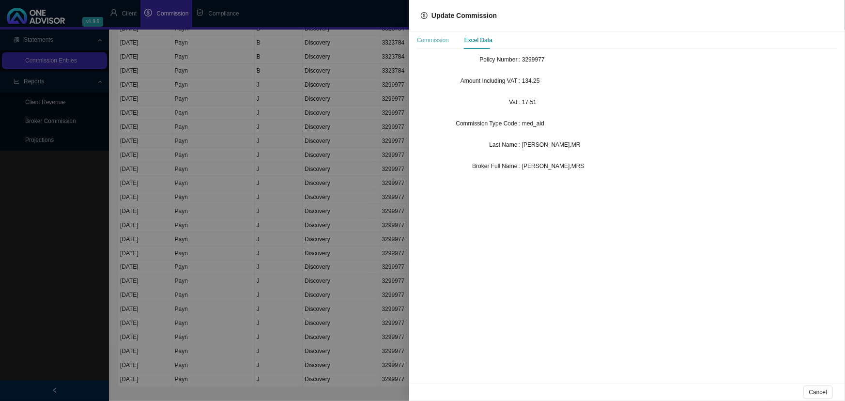
click at [440, 33] on div "Commission" at bounding box center [433, 39] width 32 height 17
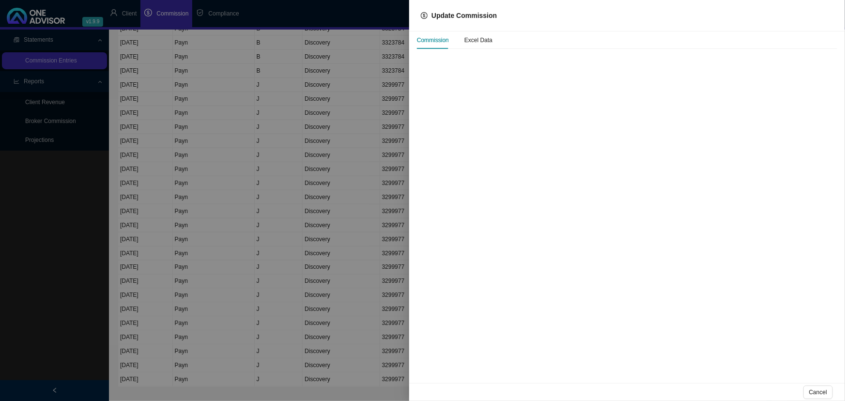
click at [286, 152] on div at bounding box center [422, 200] width 845 height 401
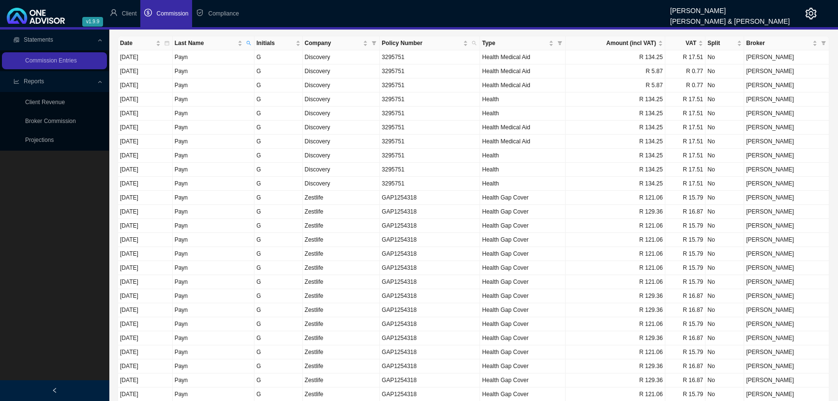
scroll to position [7, 0]
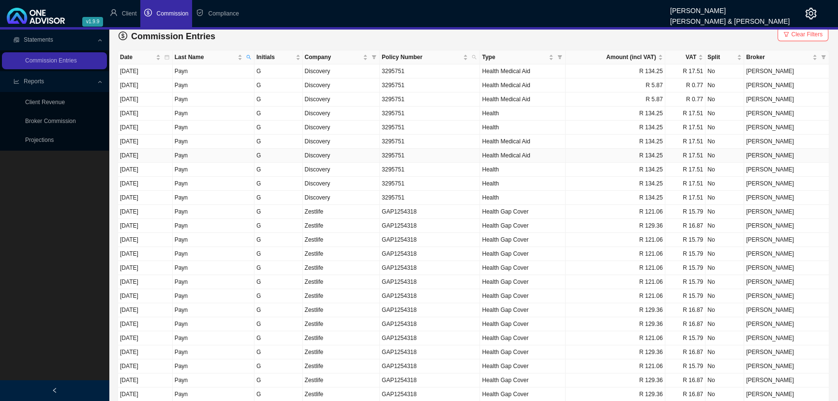
click at [286, 150] on td "G" at bounding box center [279, 156] width 48 height 14
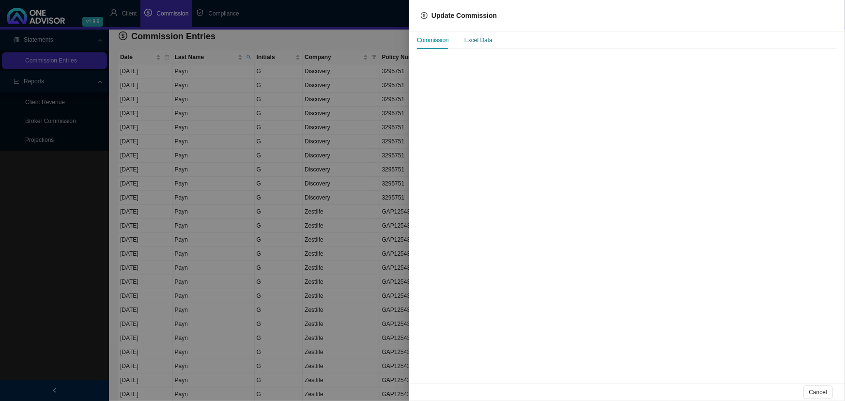
click at [478, 40] on div "Excel Data" at bounding box center [478, 40] width 28 height 10
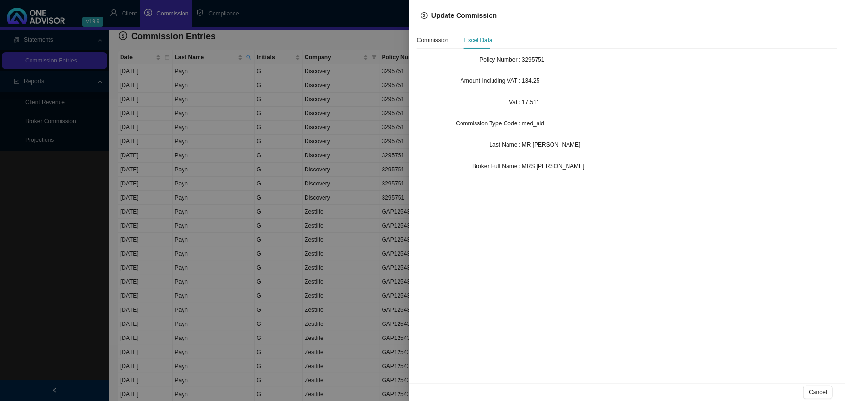
click at [347, 271] on div at bounding box center [422, 200] width 845 height 401
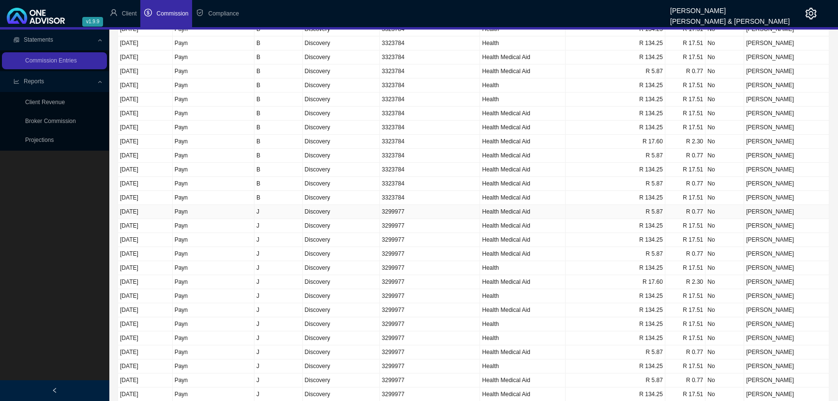
scroll to position [667, 0]
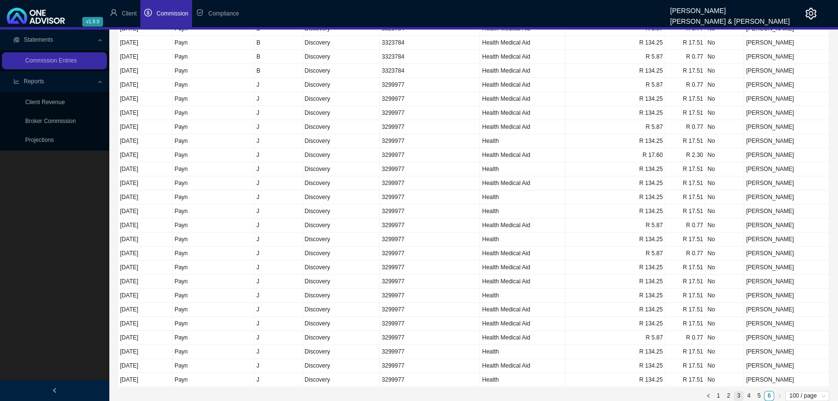
click at [740, 391] on link "3" at bounding box center [738, 395] width 9 height 9
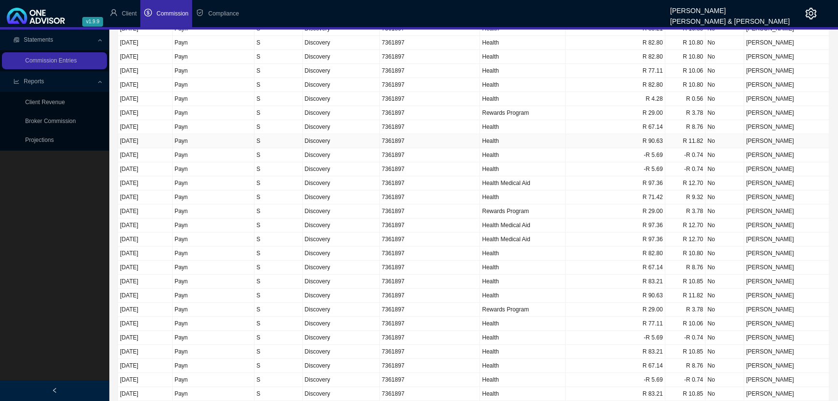
click at [242, 134] on td "Payn" at bounding box center [214, 141] width 82 height 14
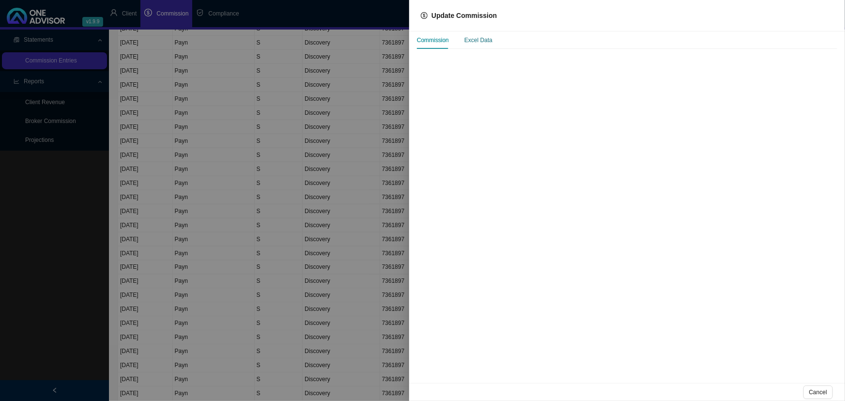
click at [475, 39] on div "Excel Data" at bounding box center [478, 40] width 28 height 10
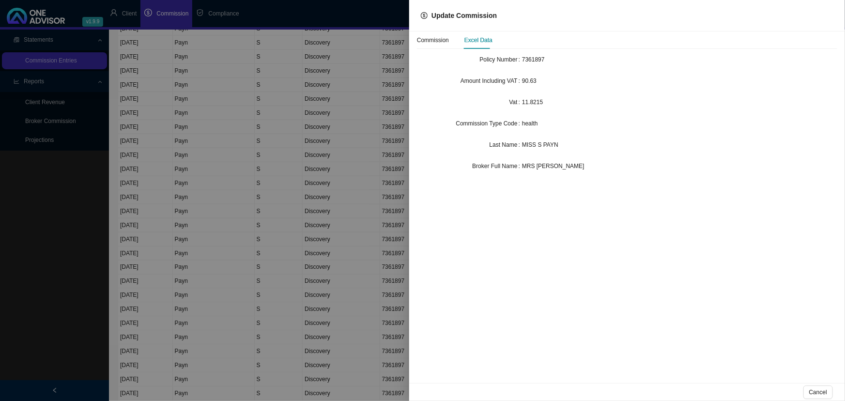
click at [279, 183] on div at bounding box center [422, 200] width 845 height 401
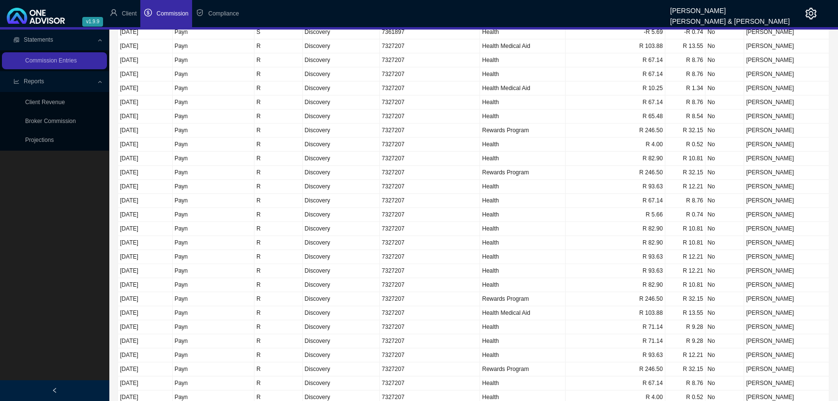
scroll to position [1086, 0]
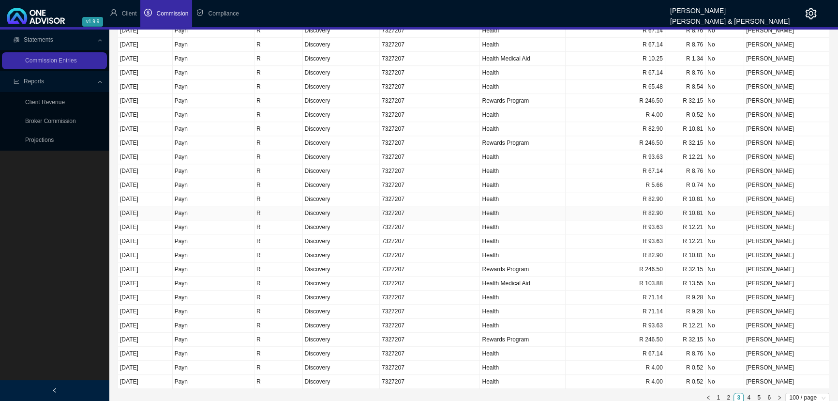
click at [222, 210] on td "Payn" at bounding box center [214, 213] width 82 height 14
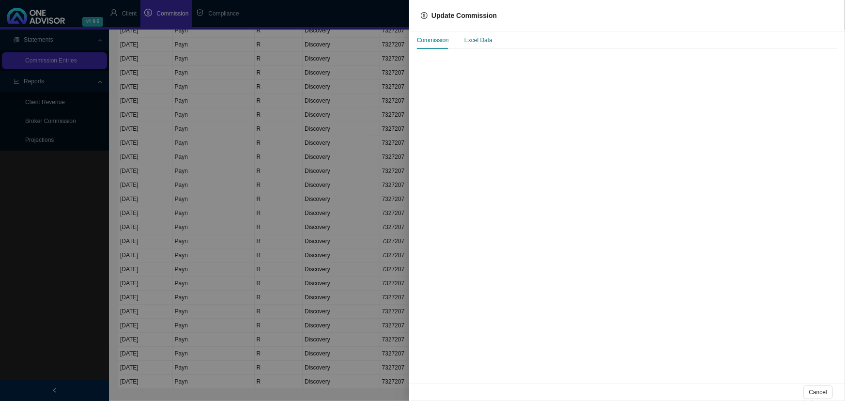
click at [479, 43] on div "Excel Data" at bounding box center [478, 40] width 28 height 10
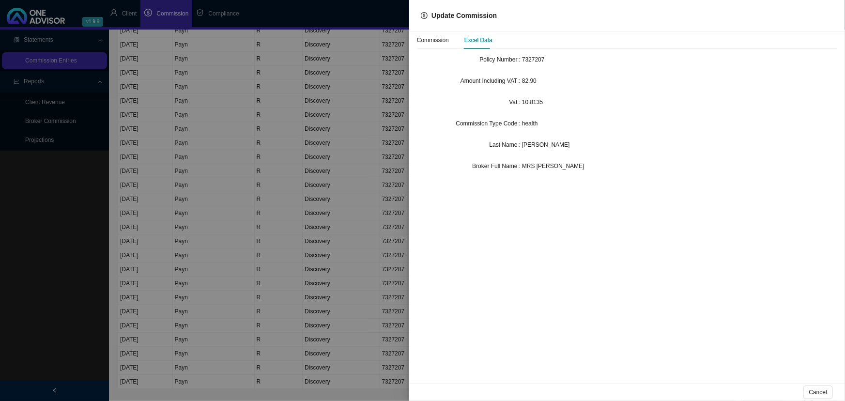
click at [223, 158] on div at bounding box center [422, 200] width 845 height 401
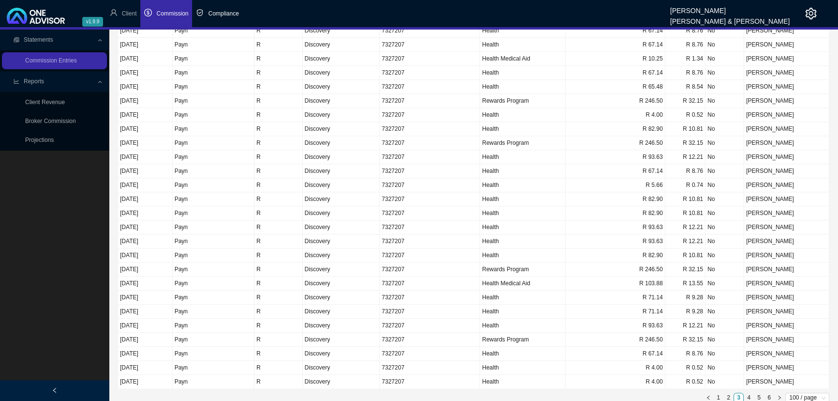
click at [222, 14] on span "Compliance" at bounding box center [223, 13] width 30 height 7
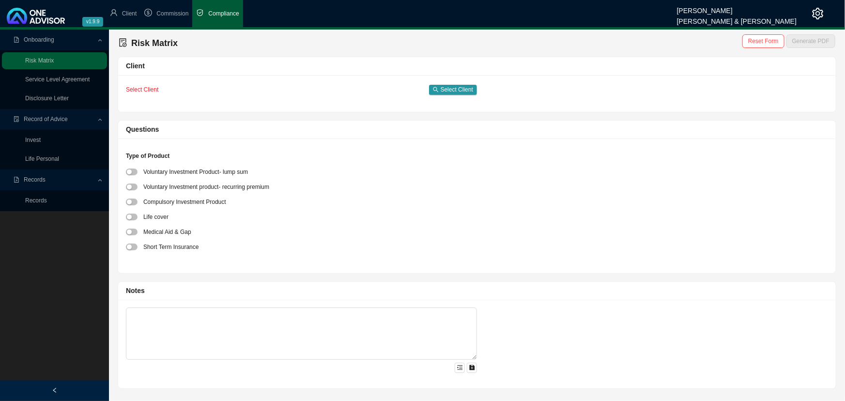
click at [812, 13] on icon "setting" at bounding box center [818, 14] width 12 height 12
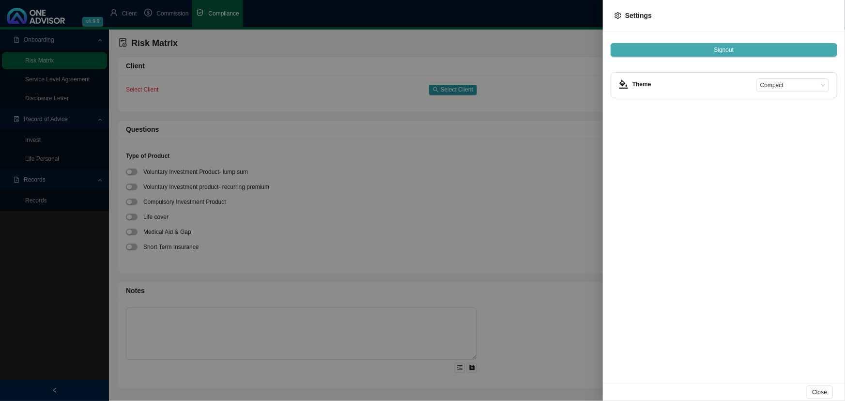
click at [723, 48] on span "Signout" at bounding box center [724, 50] width 20 height 10
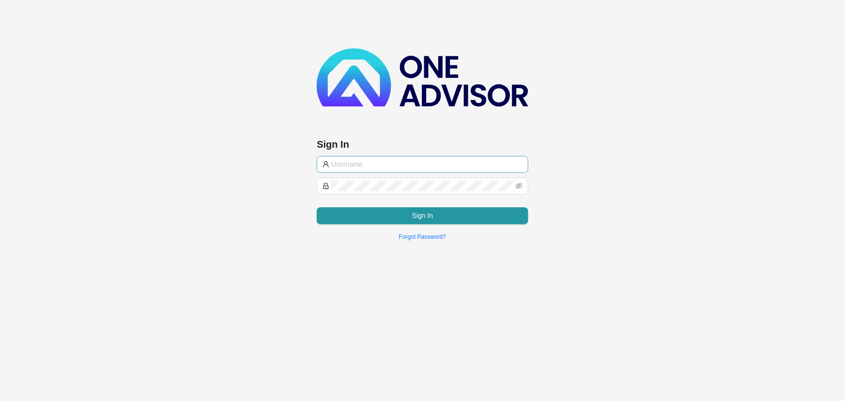
click at [402, 162] on input "text" at bounding box center [426, 164] width 191 height 11
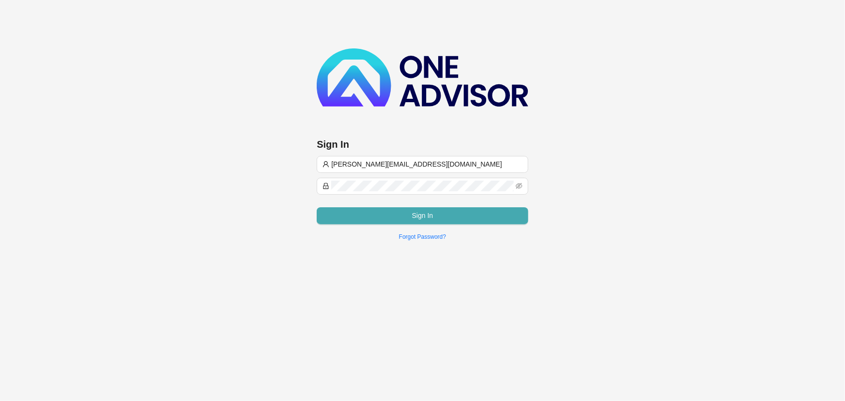
click at [378, 212] on button "Sign In" at bounding box center [422, 215] width 211 height 17
